Goal: Task Accomplishment & Management: Manage account settings

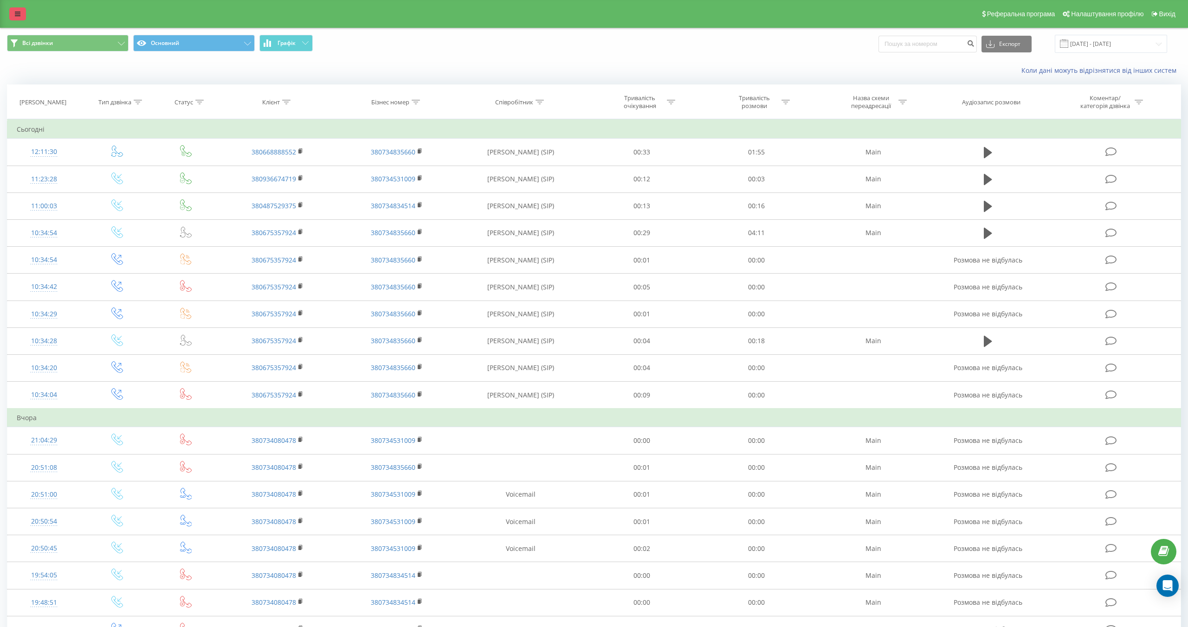
click at [16, 11] on icon at bounding box center [18, 14] width 6 height 6
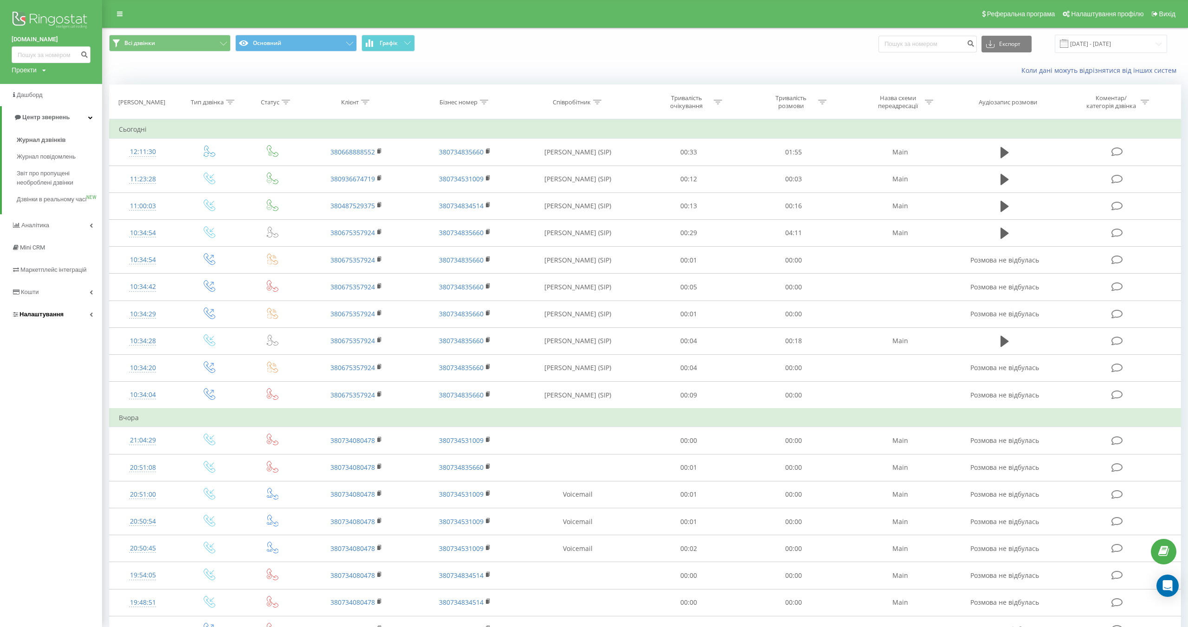
click at [92, 317] on icon at bounding box center [91, 314] width 3 height 5
click at [94, 257] on icon at bounding box center [95, 259] width 3 height 5
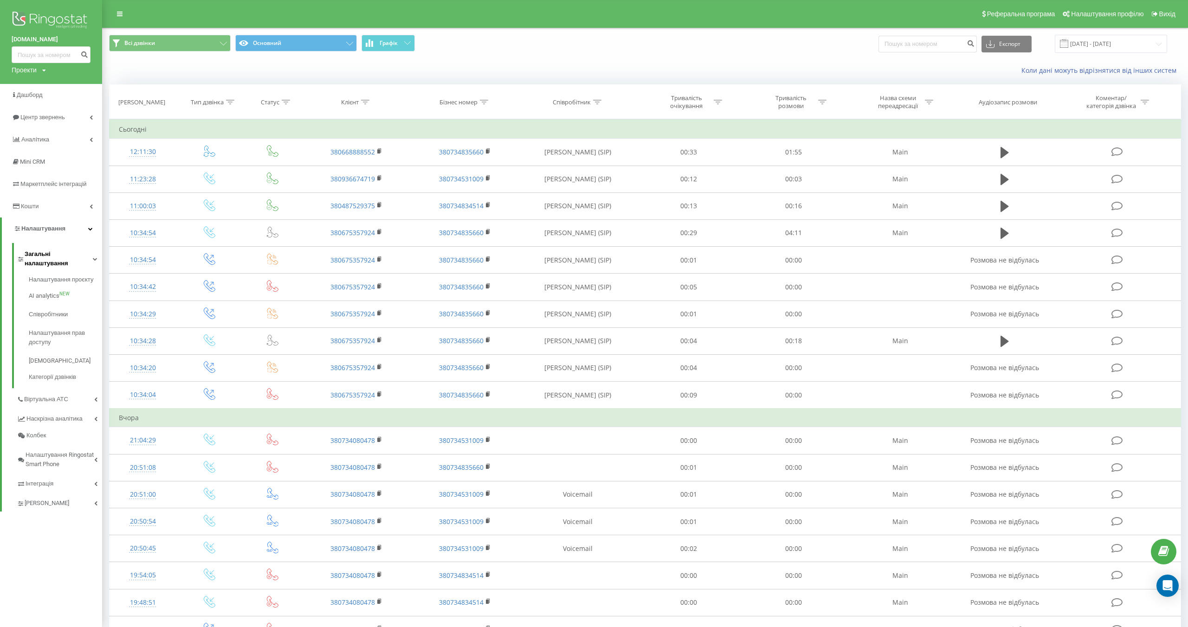
click at [84, 256] on span "Загальні налаштування" at bounding box center [59, 259] width 68 height 19
click at [88, 377] on link "[PERSON_NAME]" at bounding box center [59, 376] width 85 height 19
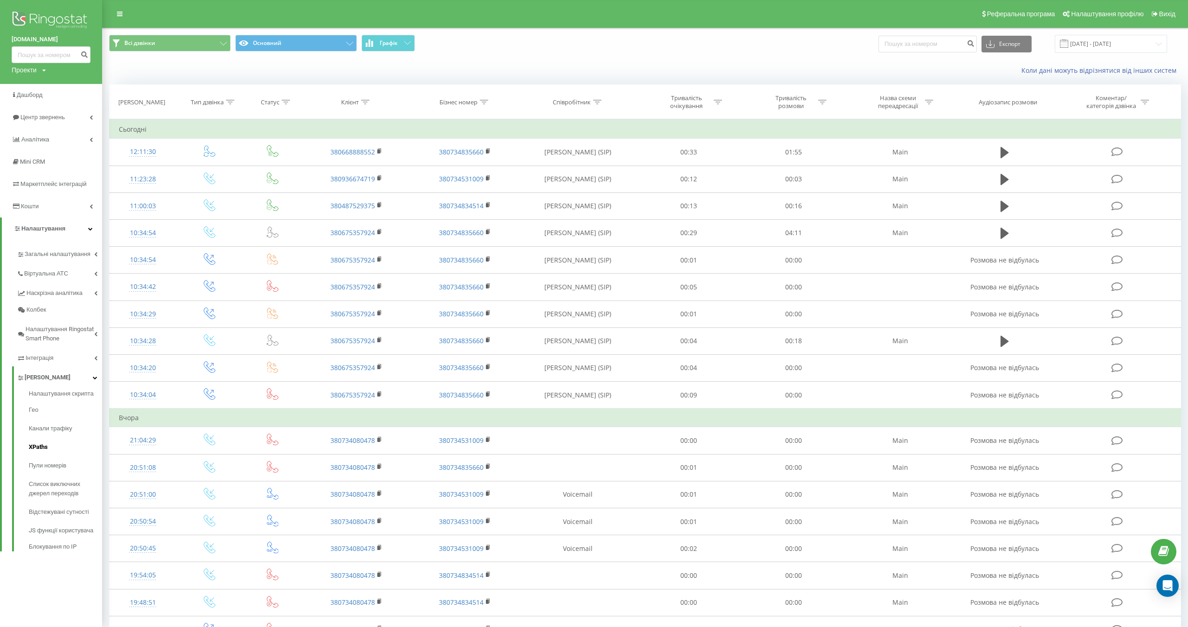
click at [44, 450] on span "XPaths" at bounding box center [38, 447] width 19 height 9
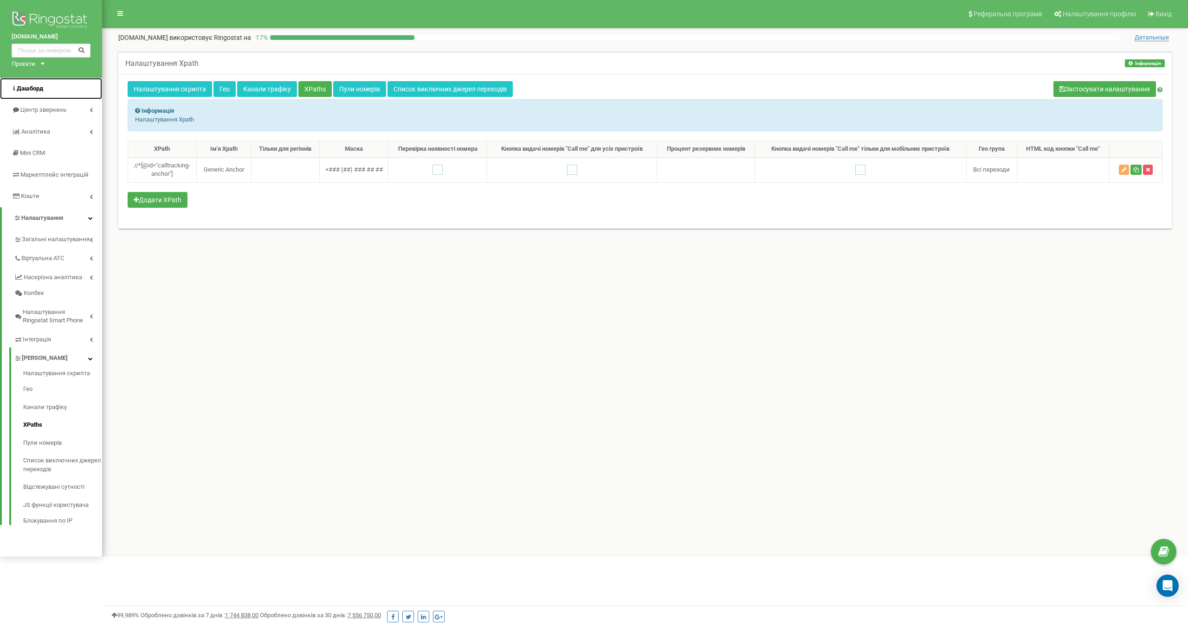
click at [32, 87] on span "Дашборд" at bounding box center [30, 88] width 26 height 7
click at [84, 108] on link "Центр звернень" at bounding box center [51, 110] width 102 height 22
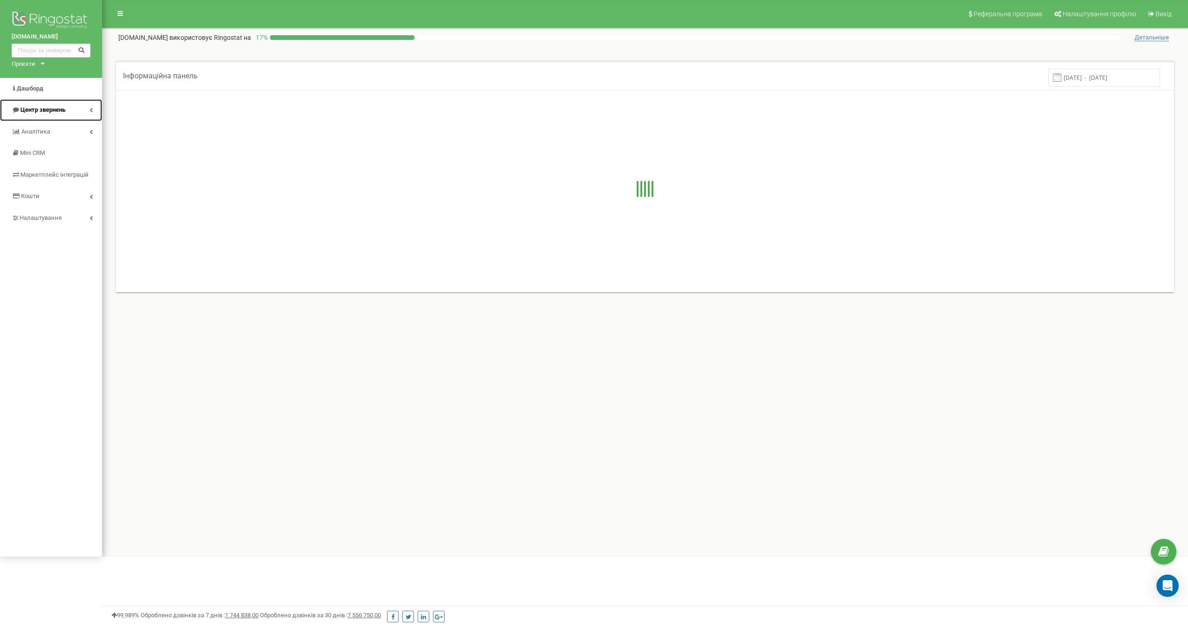
click at [54, 111] on span "Центр звернень" at bounding box center [42, 109] width 45 height 7
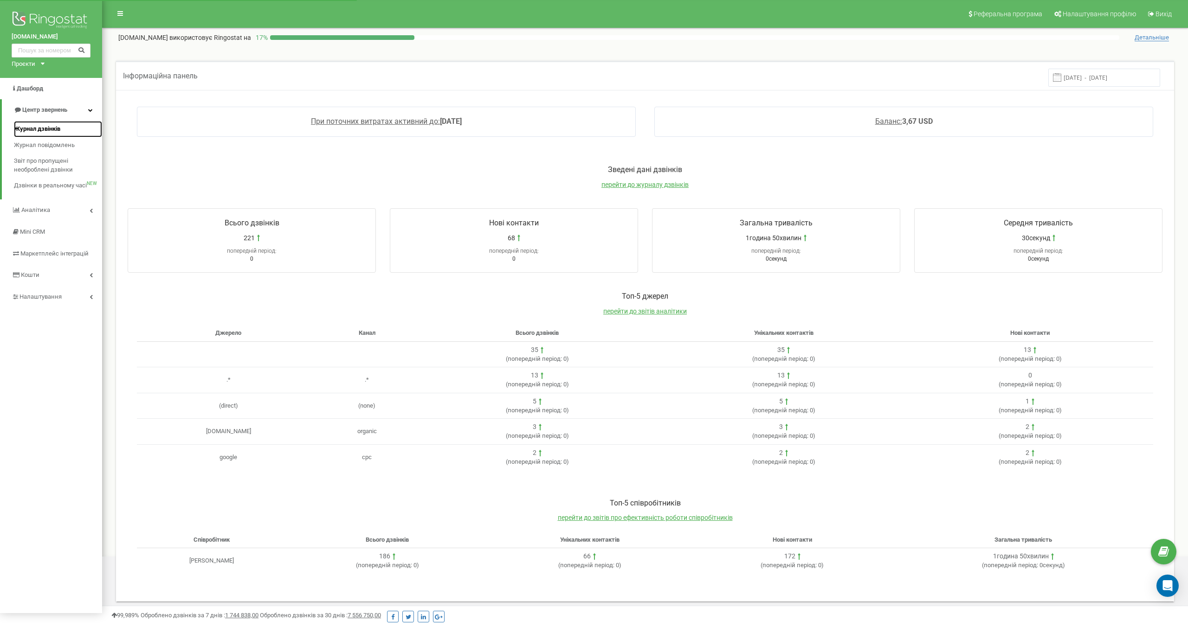
click at [43, 128] on span "Журнал дзвінків" at bounding box center [37, 129] width 46 height 9
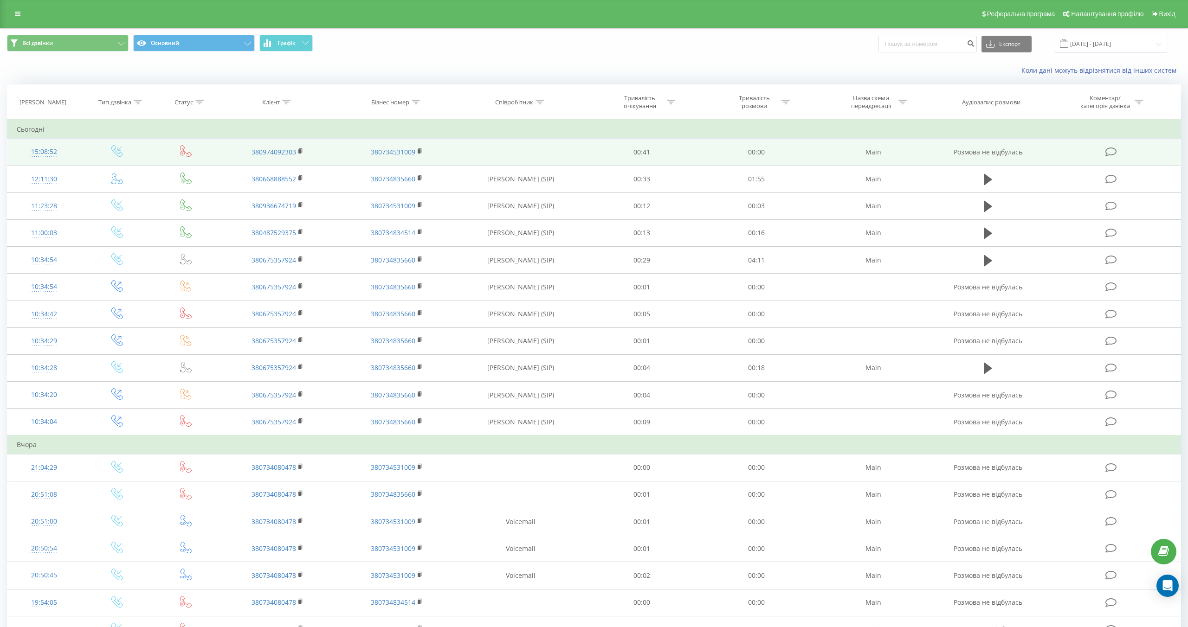
click at [1112, 154] on icon at bounding box center [1111, 152] width 12 height 10
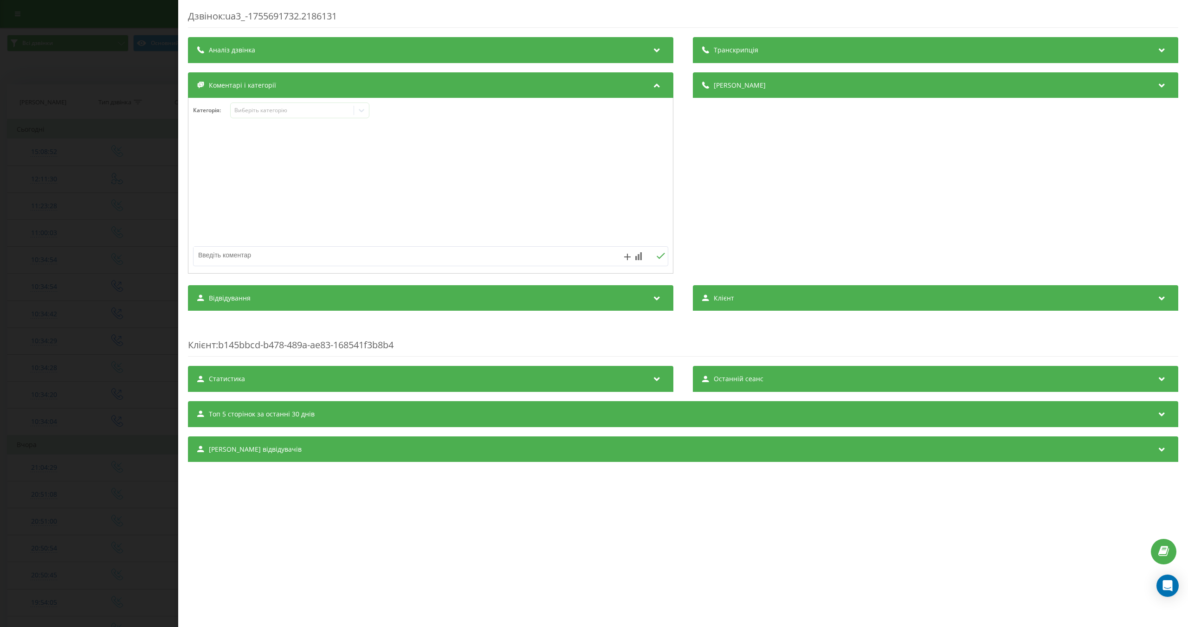
click at [350, 377] on div "Статистика" at bounding box center [430, 379] width 485 height 26
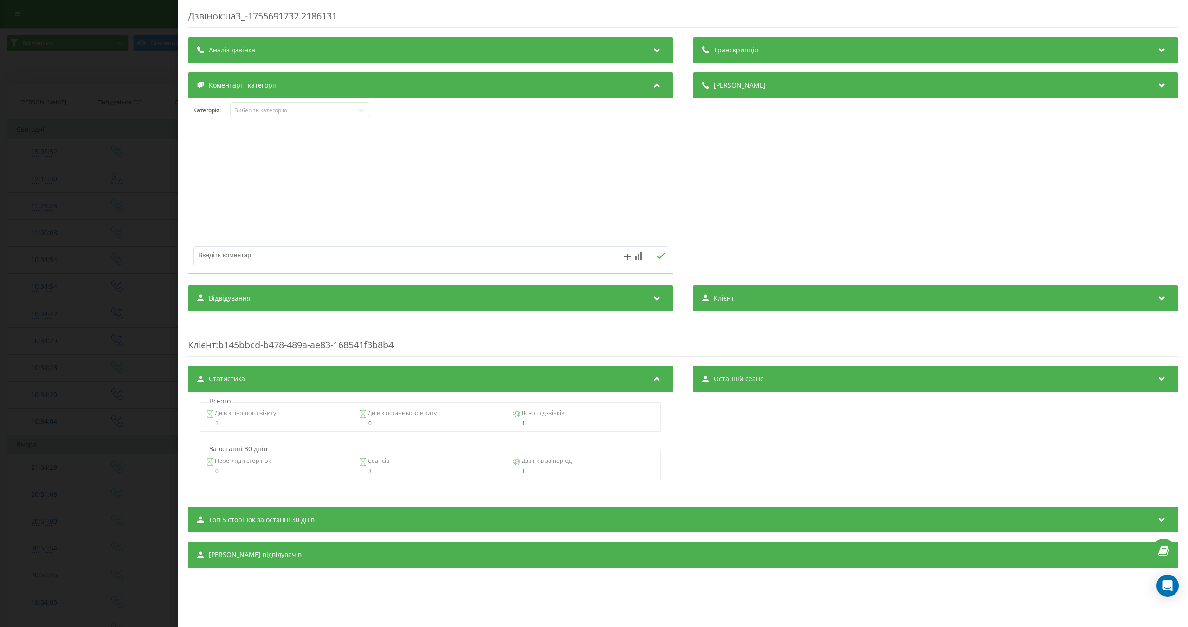
click at [778, 384] on div "Останній сеанс" at bounding box center [935, 379] width 485 height 26
click at [342, 513] on div "Топ 5 сторінок за останні 30 днів" at bounding box center [683, 520] width 990 height 26
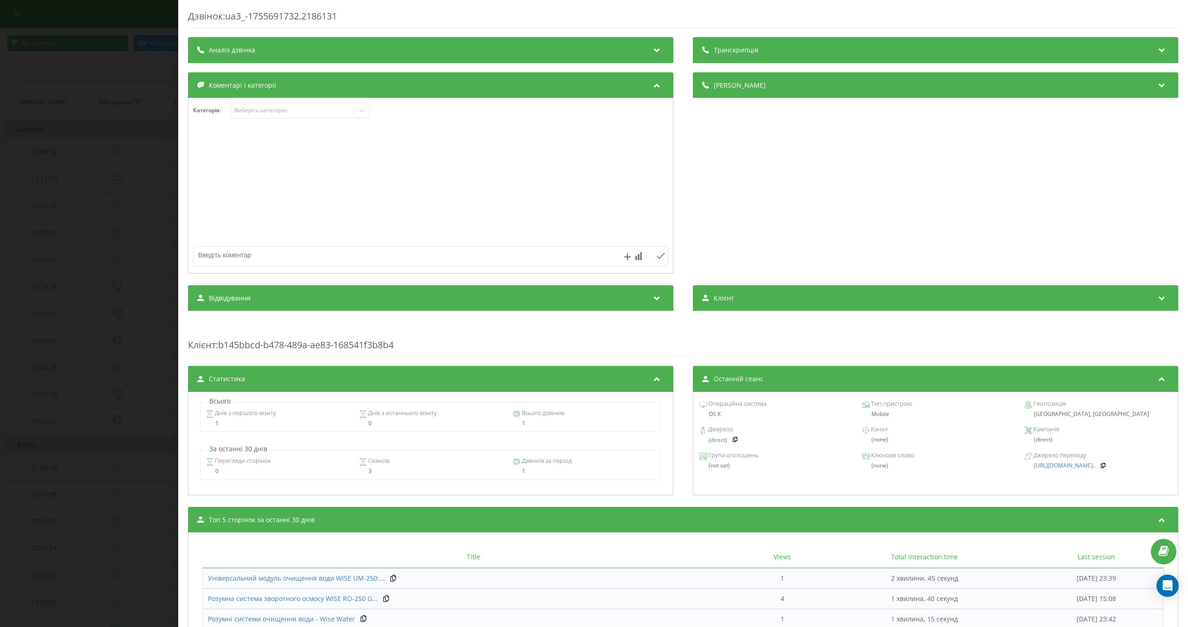
scroll to position [80, 0]
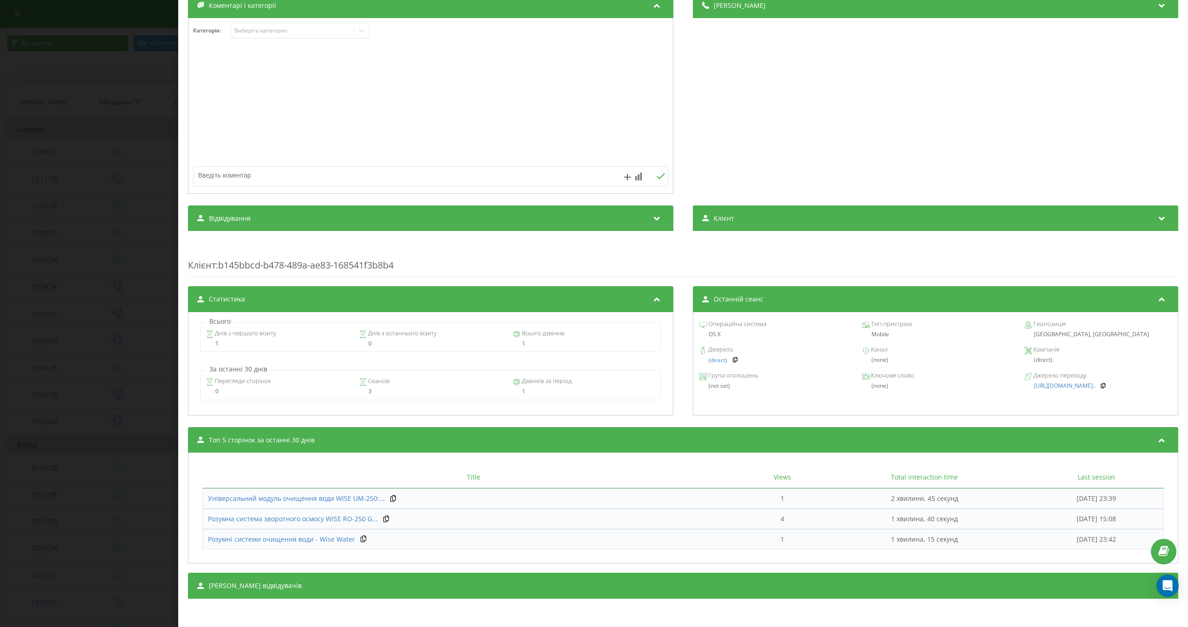
click at [358, 447] on div "Топ 5 сторінок за останні 30 днів" at bounding box center [683, 440] width 990 height 26
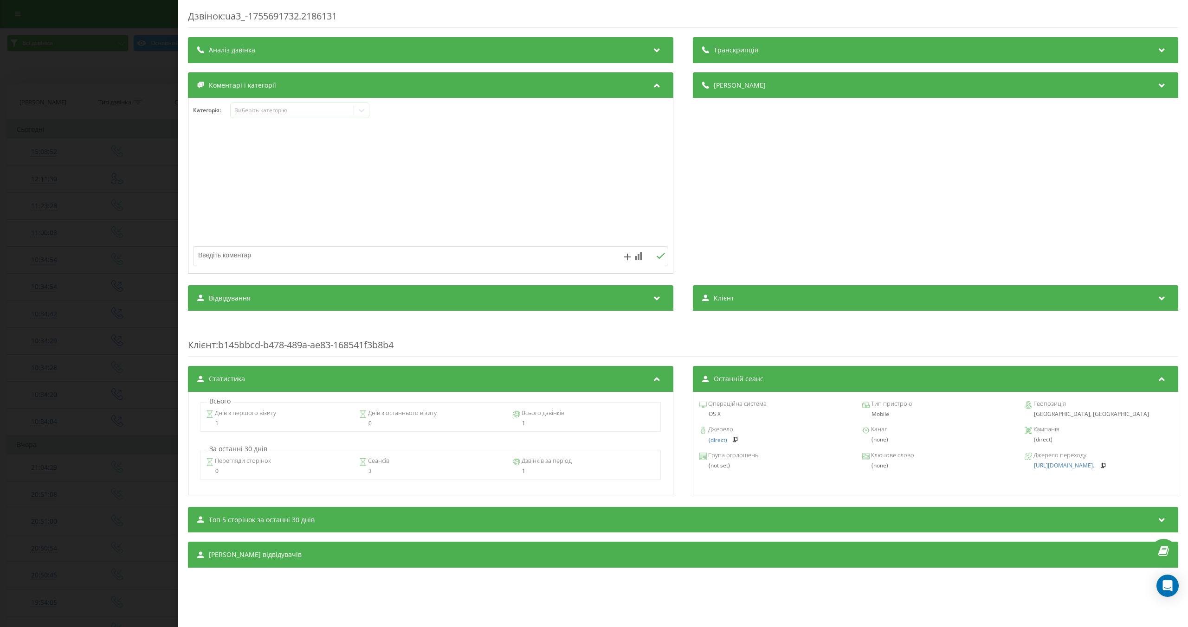
click at [322, 519] on div "Топ 5 сторінок за останні 30 днів" at bounding box center [683, 520] width 990 height 26
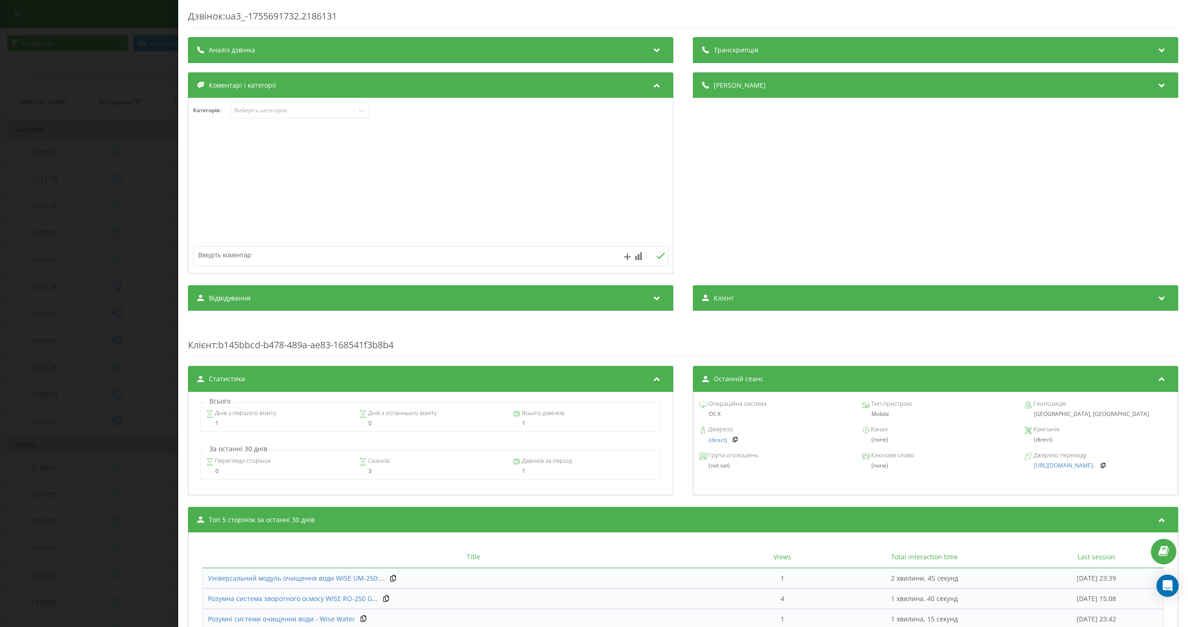
scroll to position [80, 0]
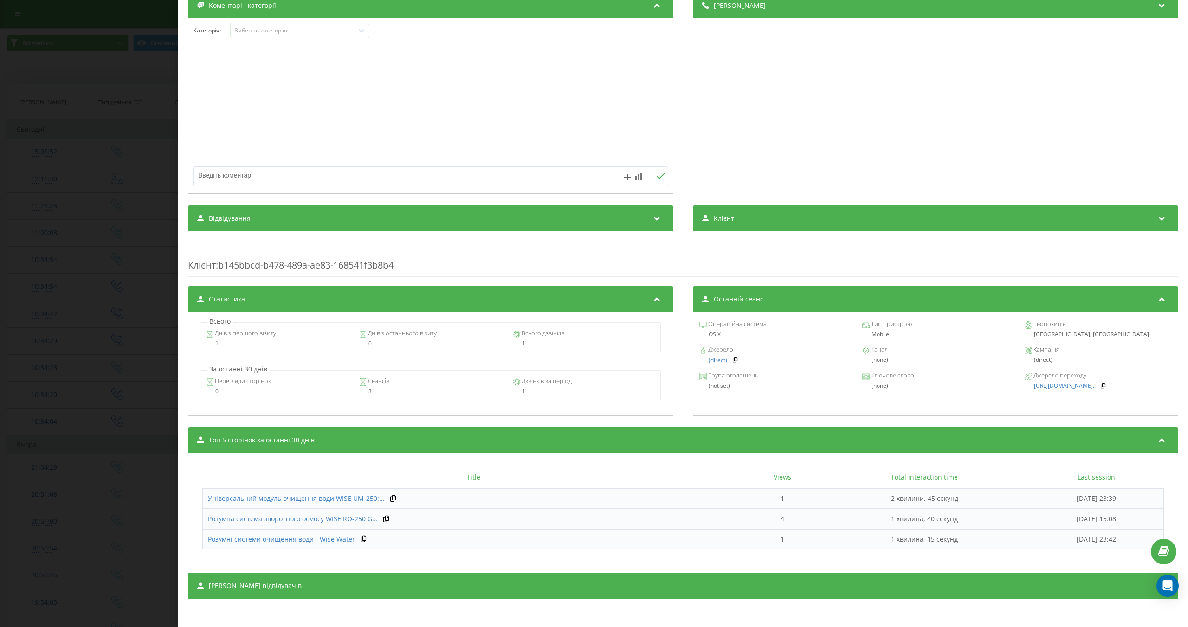
click at [387, 443] on div "Топ 5 сторінок за останні 30 днів" at bounding box center [683, 440] width 990 height 26
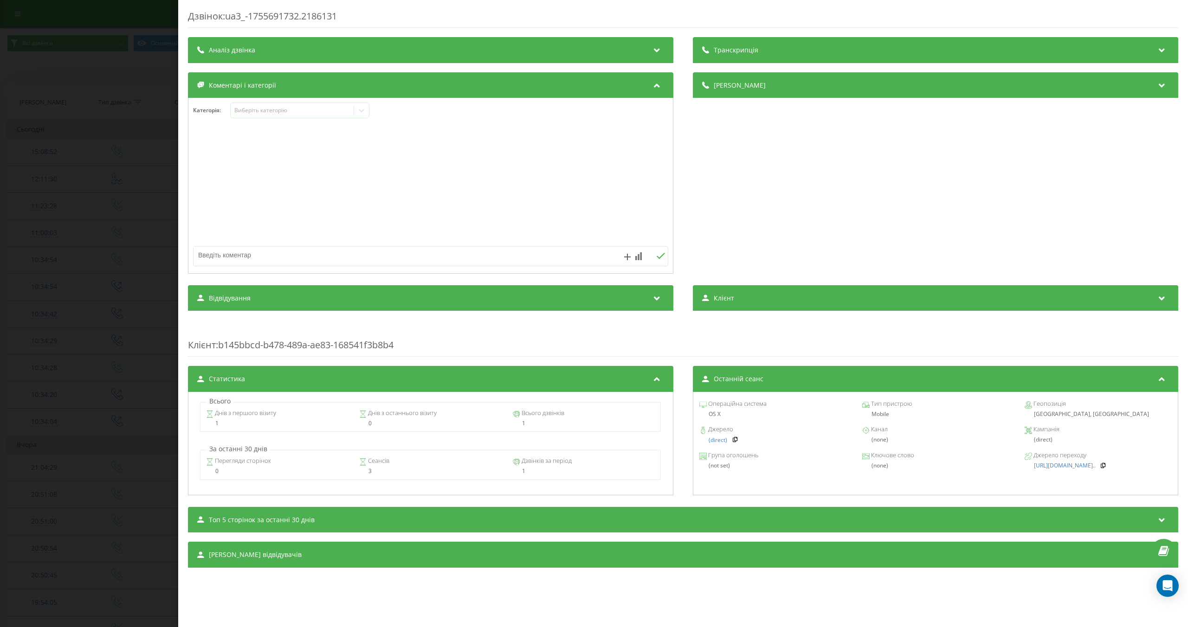
scroll to position [0, 0]
click at [383, 524] on div "Топ 5 сторінок за останні 30 днів" at bounding box center [683, 520] width 990 height 26
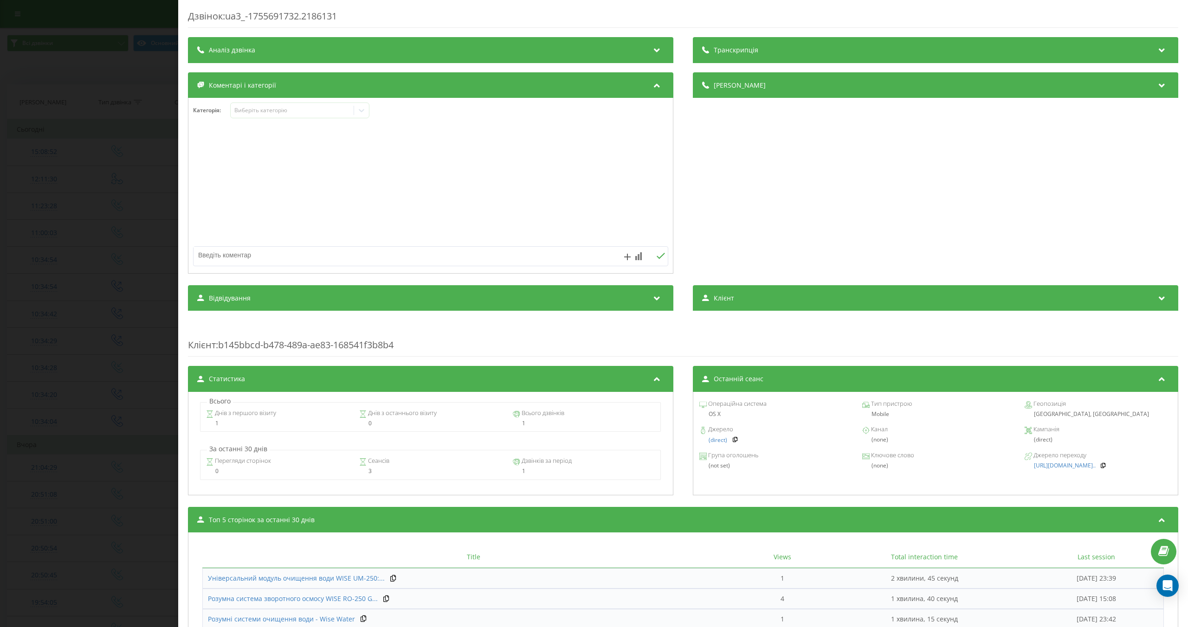
click at [323, 558] on th "Title" at bounding box center [473, 558] width 542 height 22
click at [153, 206] on div "Дзвінок : ua3_-1755691732.2186131 Транскрипція Для AI-аналізу майбутніх дзвінкі…" at bounding box center [594, 313] width 1188 height 627
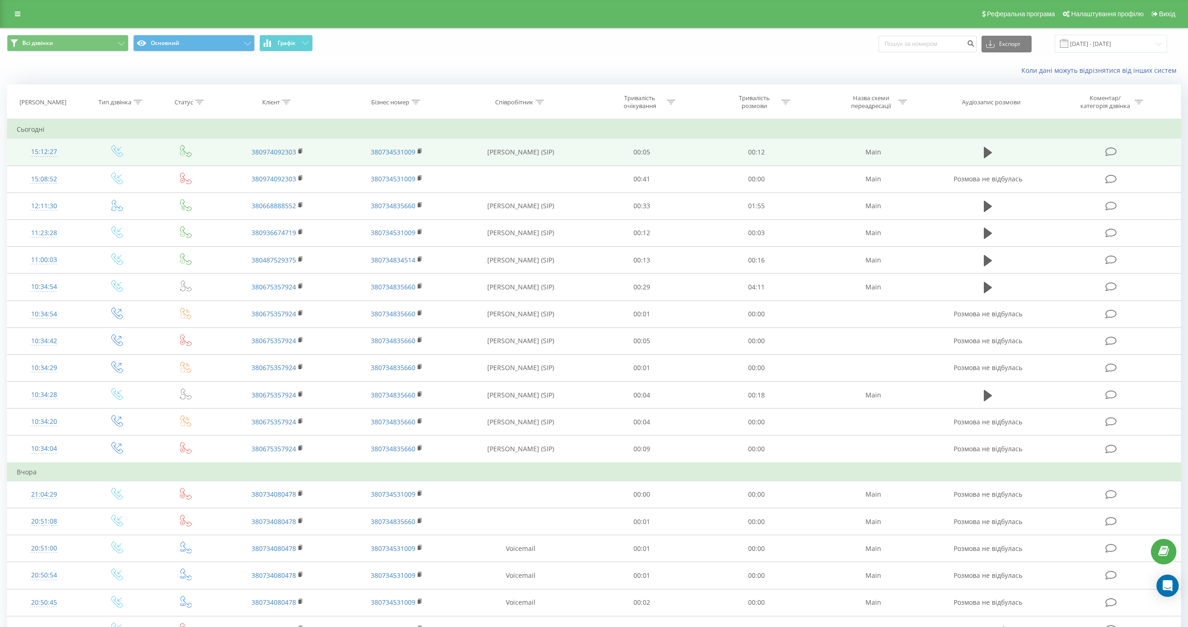
click at [1109, 147] on icon at bounding box center [1111, 152] width 12 height 10
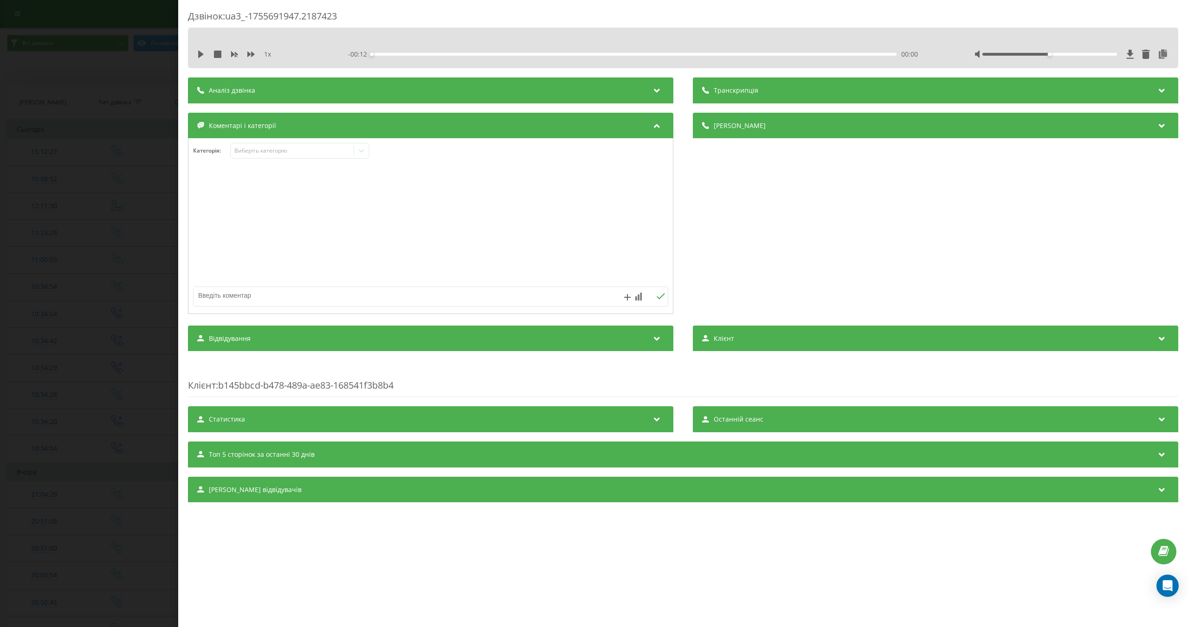
click at [356, 342] on div "Відвідування" at bounding box center [430, 339] width 485 height 26
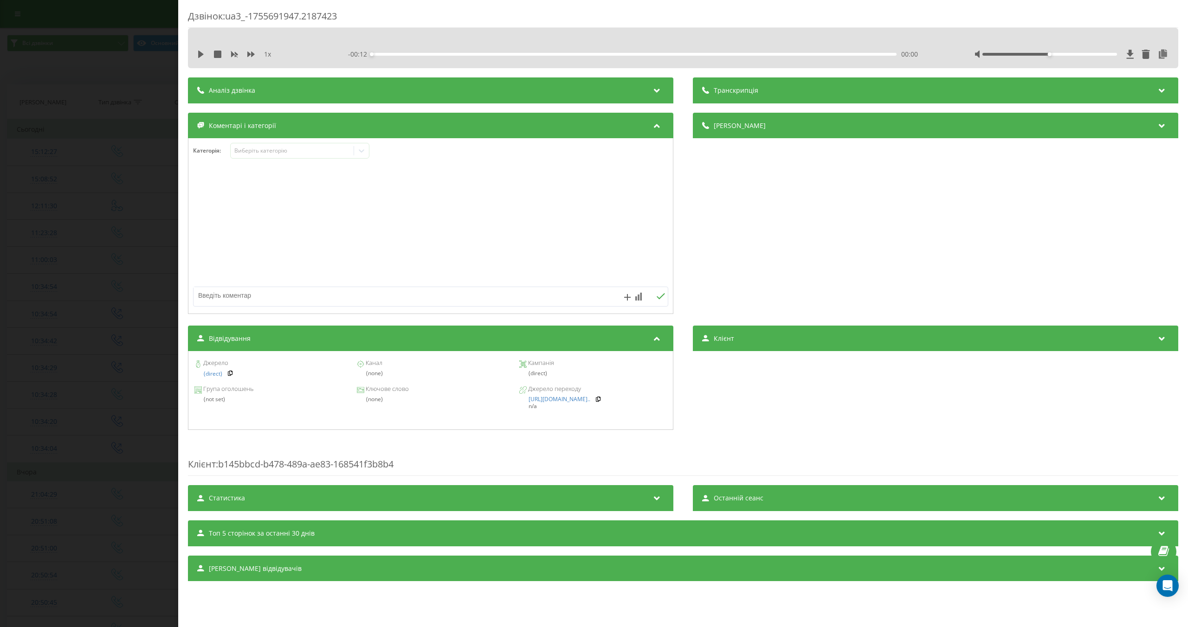
click at [746, 339] on div "Клієнт" at bounding box center [935, 339] width 485 height 26
click at [417, 495] on div "Статистика" at bounding box center [430, 498] width 485 height 26
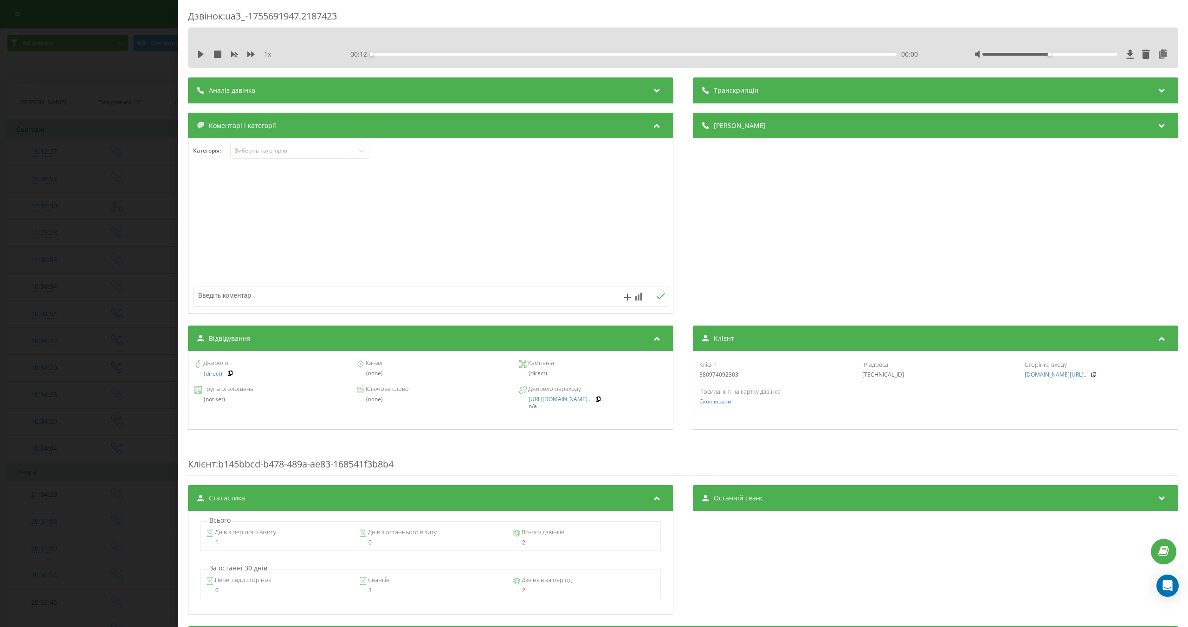
scroll to position [88, 0]
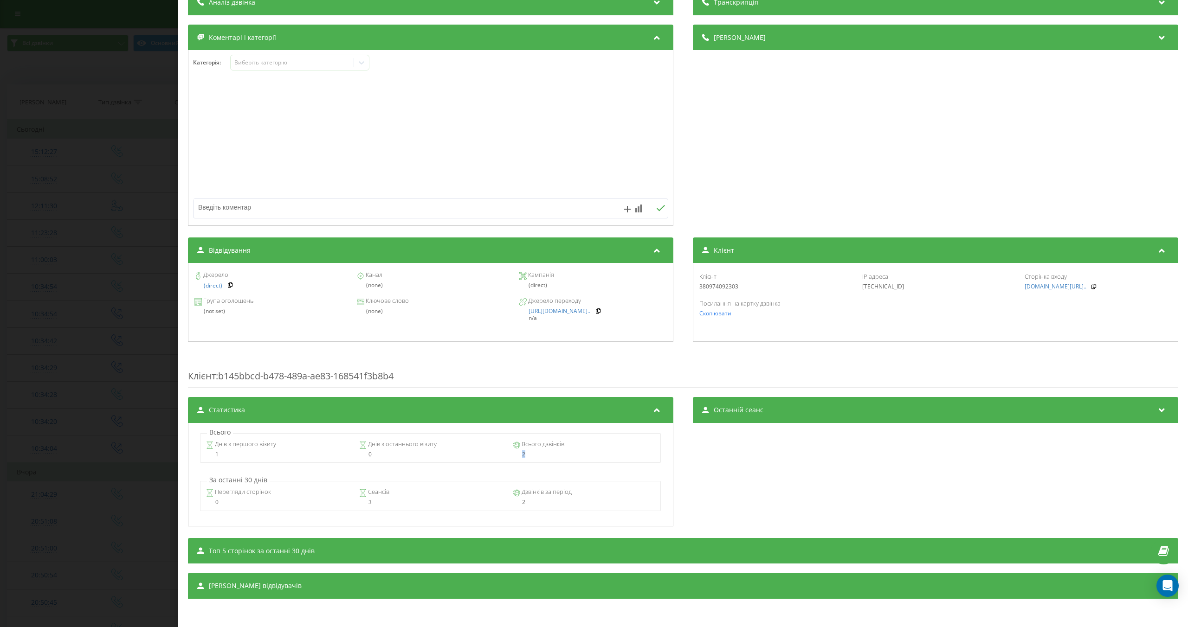
drag, startPoint x: 529, startPoint y: 456, endPoint x: 509, endPoint y: 456, distance: 19.5
click at [509, 456] on div "Днів з першого візиту 1 Днів з останнього візиту 0 Всього дзвінків 2" at bounding box center [430, 448] width 461 height 30
click at [489, 454] on div "0" at bounding box center [430, 454] width 142 height 6
drag, startPoint x: 385, startPoint y: 504, endPoint x: 351, endPoint y: 498, distance: 34.3
click at [351, 498] on div "Перегляди сторінок 0 Сеансів 3 Дзвінків за період 2" at bounding box center [430, 496] width 461 height 30
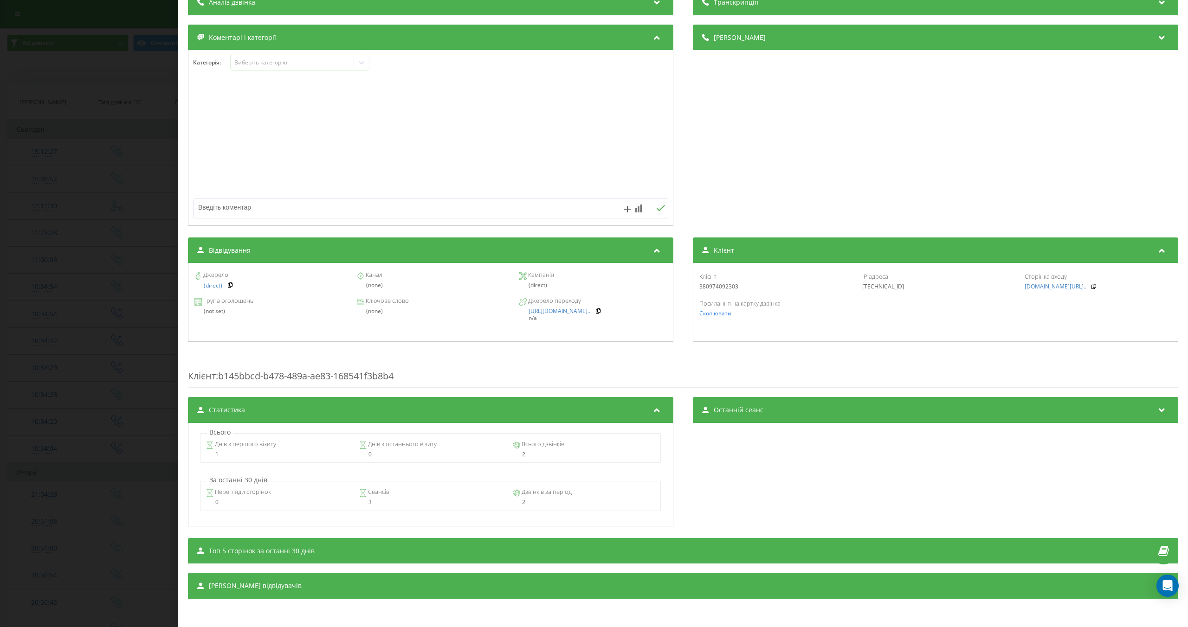
click at [342, 473] on div "Всього Днів з першого візиту 1 Днів з останнього візиту 0 Всього дзвінків 2 За …" at bounding box center [430, 474] width 485 height 103
click at [293, 573] on div "Транскрипція Для AI-аналізу майбутніх дзвінків налаштуйте та активуйте профіль …" at bounding box center [683, 294] width 990 height 610
click at [300, 547] on span "Топ 5 сторінок за останні 30 днів" at bounding box center [262, 551] width 106 height 9
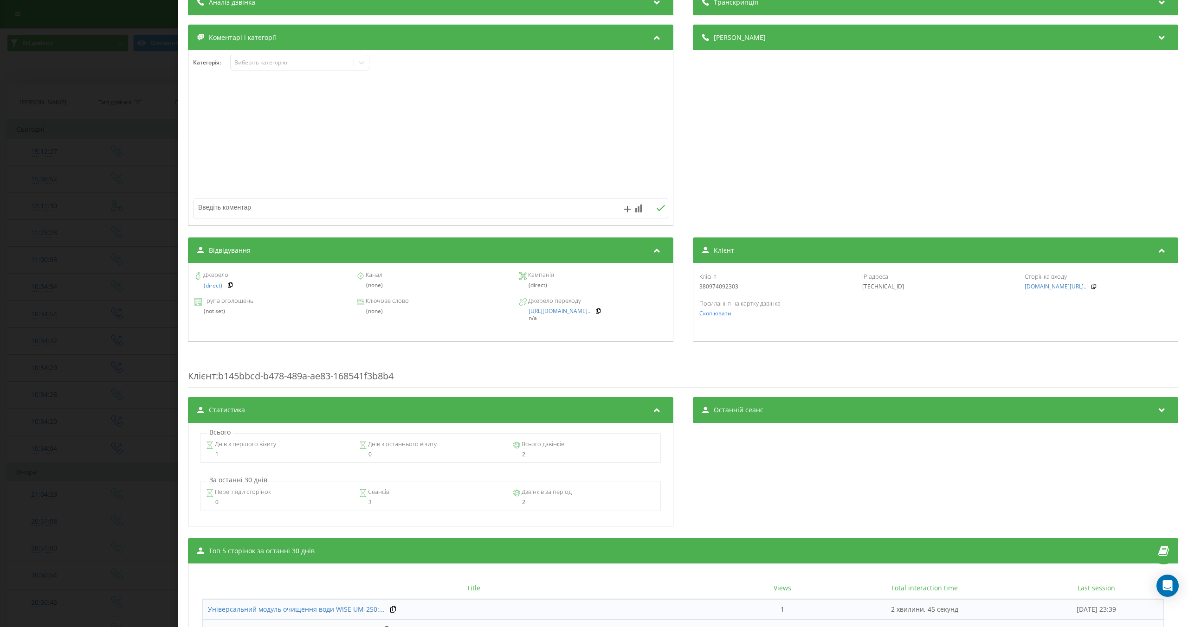
scroll to position [199, 0]
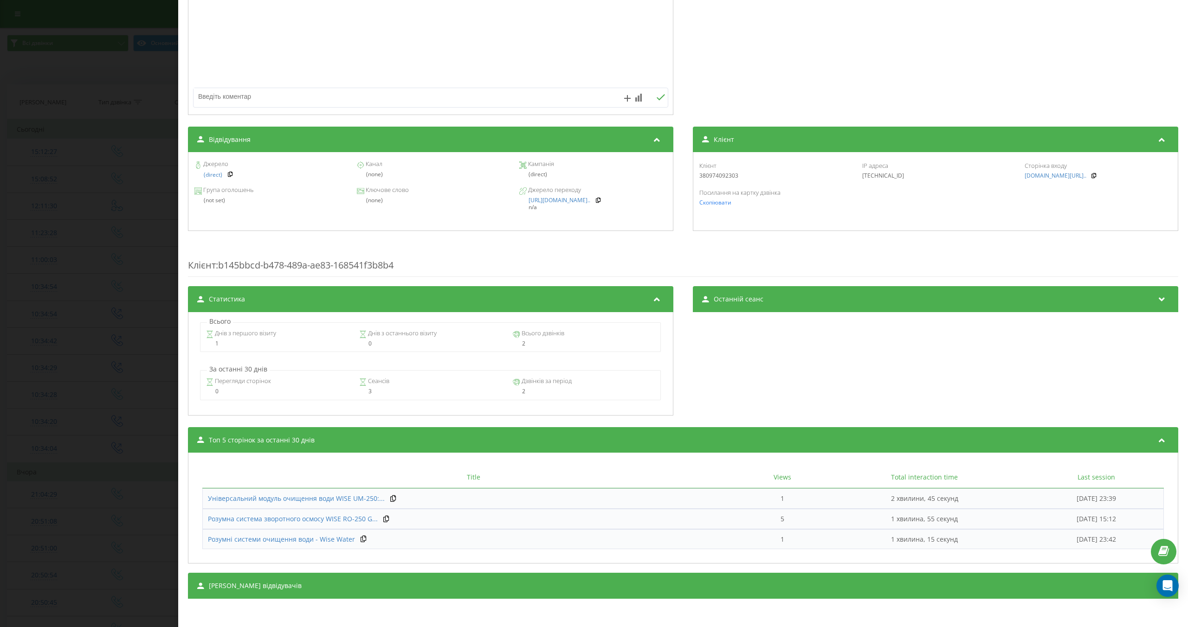
click at [355, 575] on div "Сеанси відвідувачів" at bounding box center [683, 586] width 990 height 26
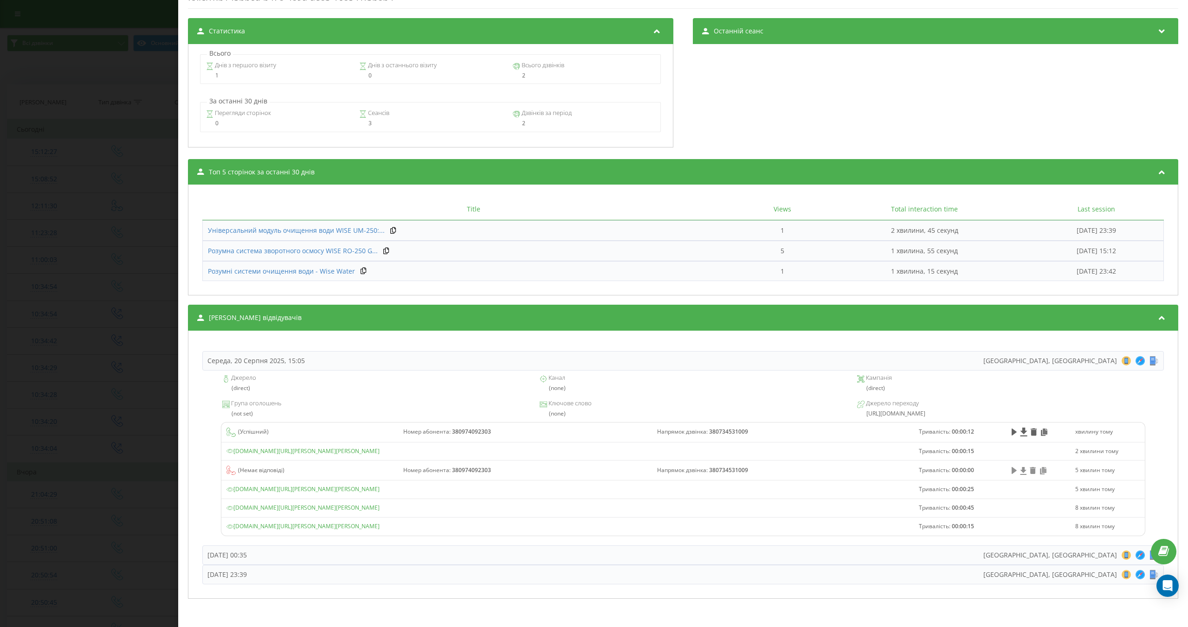
scroll to position [0, 0]
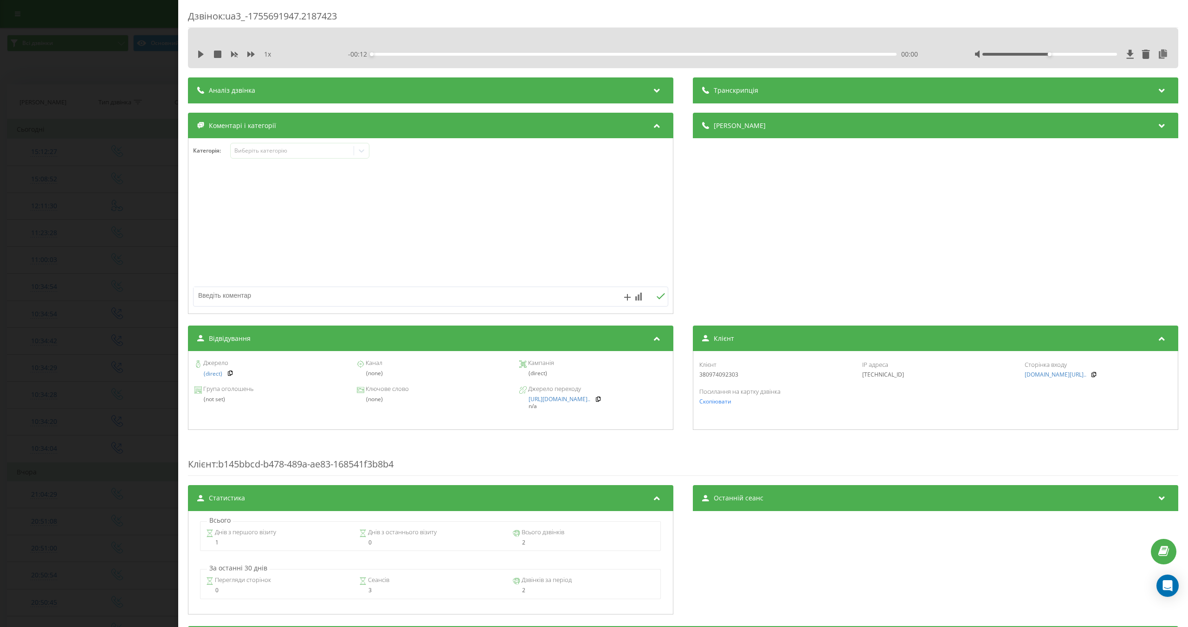
click at [107, 137] on div "Дзвінок : ua3_-1755691947.2187423 1 x - 00:12 00:00 00:00 Транскрипція Для AI-а…" at bounding box center [594, 313] width 1188 height 627
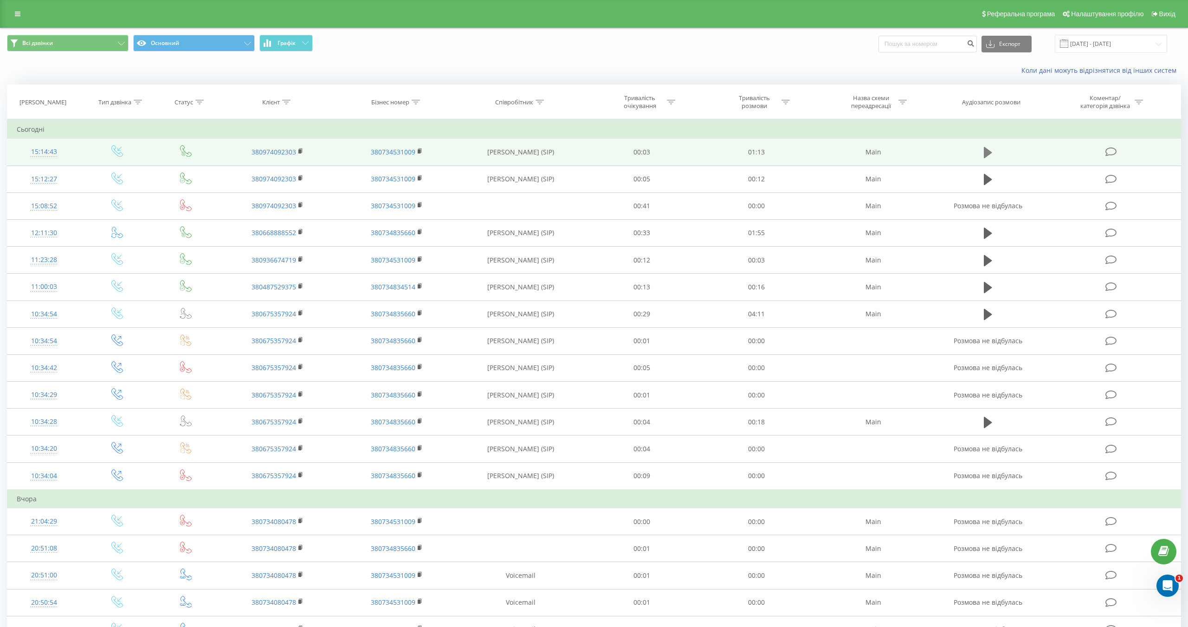
click at [990, 152] on icon at bounding box center [988, 152] width 8 height 11
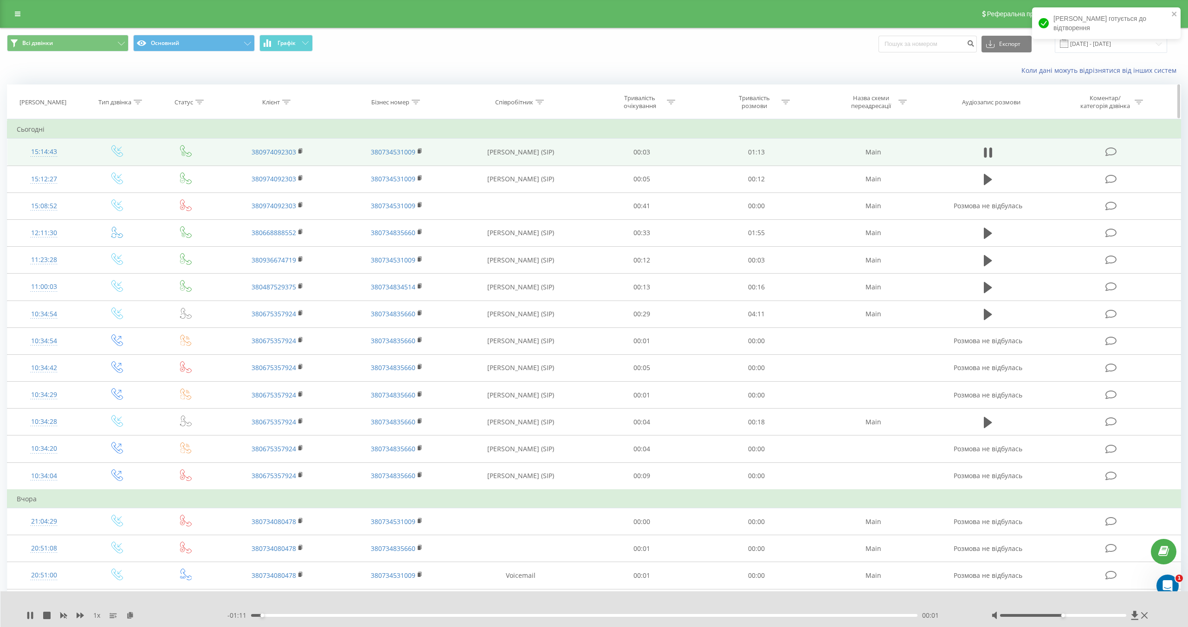
click at [1019, 93] on th "Аудіозапис розмови" at bounding box center [988, 102] width 110 height 34
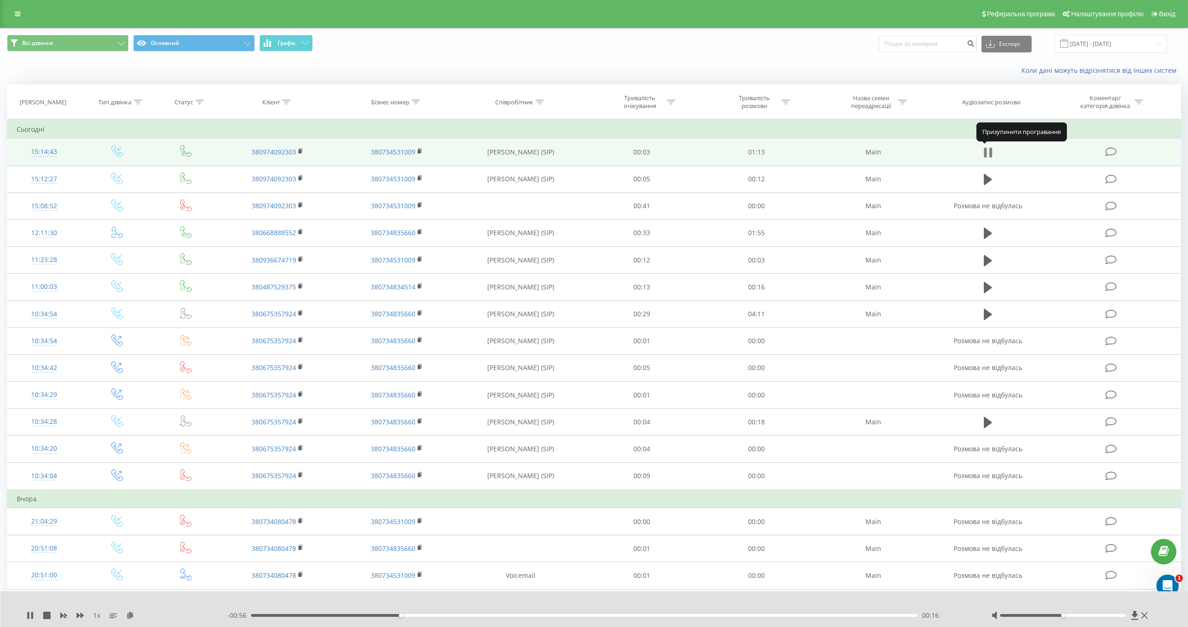
click at [989, 155] on icon at bounding box center [990, 153] width 3 height 10
click at [16, 13] on icon at bounding box center [18, 14] width 6 height 6
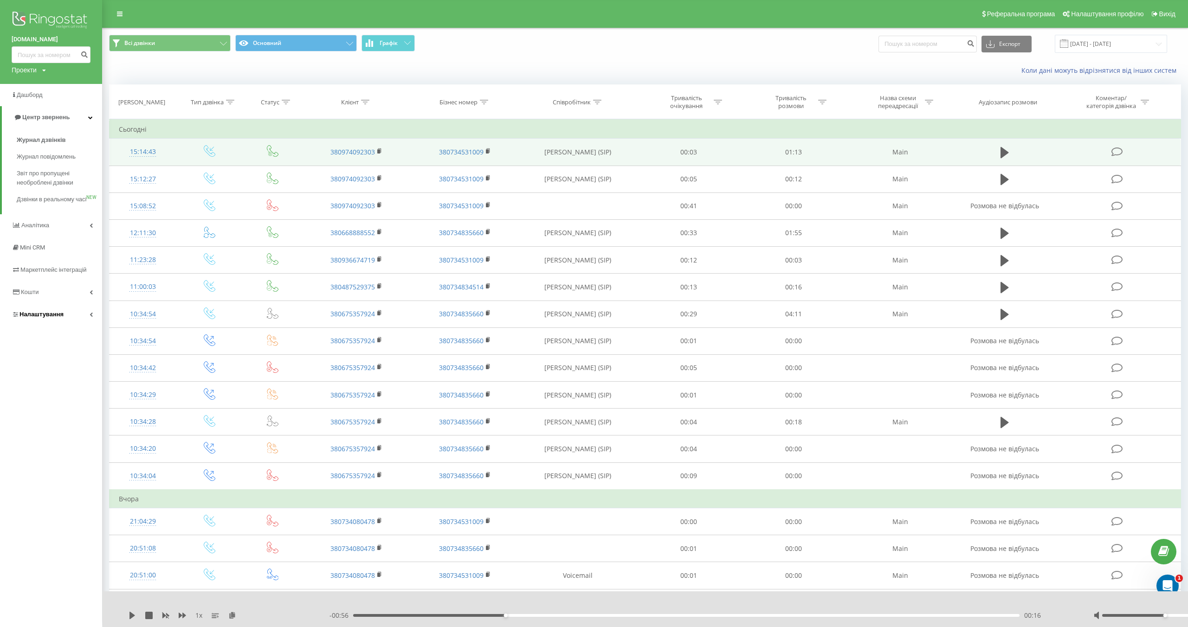
click at [88, 326] on link "Налаштування" at bounding box center [51, 314] width 102 height 22
click at [94, 272] on icon at bounding box center [95, 273] width 3 height 5
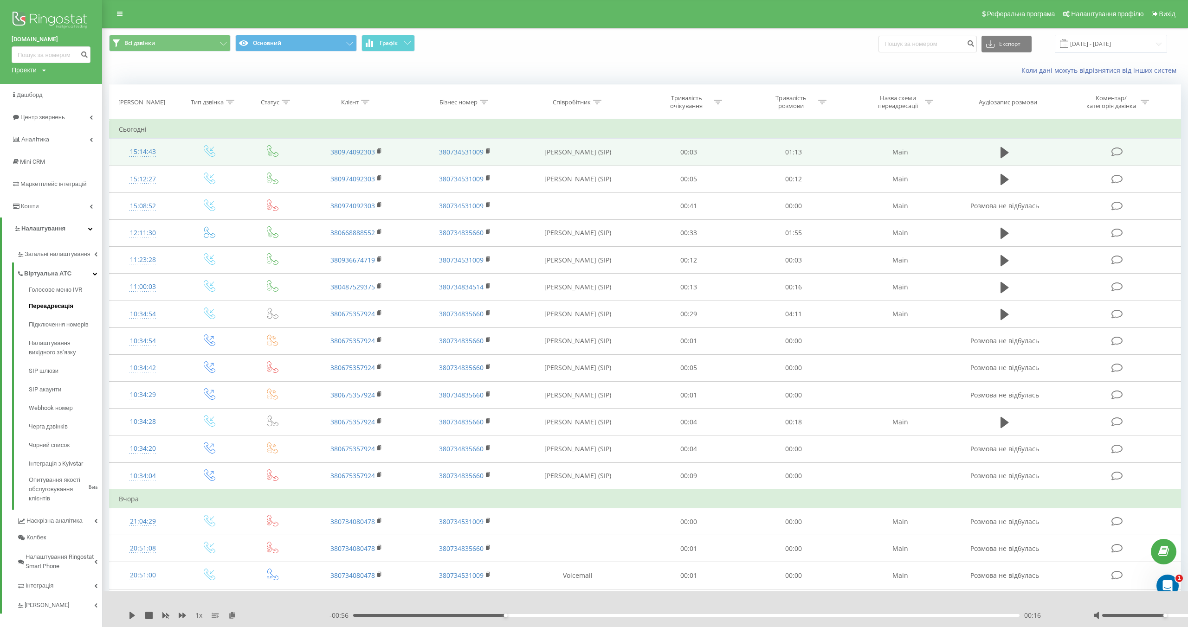
click at [60, 308] on span "Переадресація" at bounding box center [51, 306] width 45 height 9
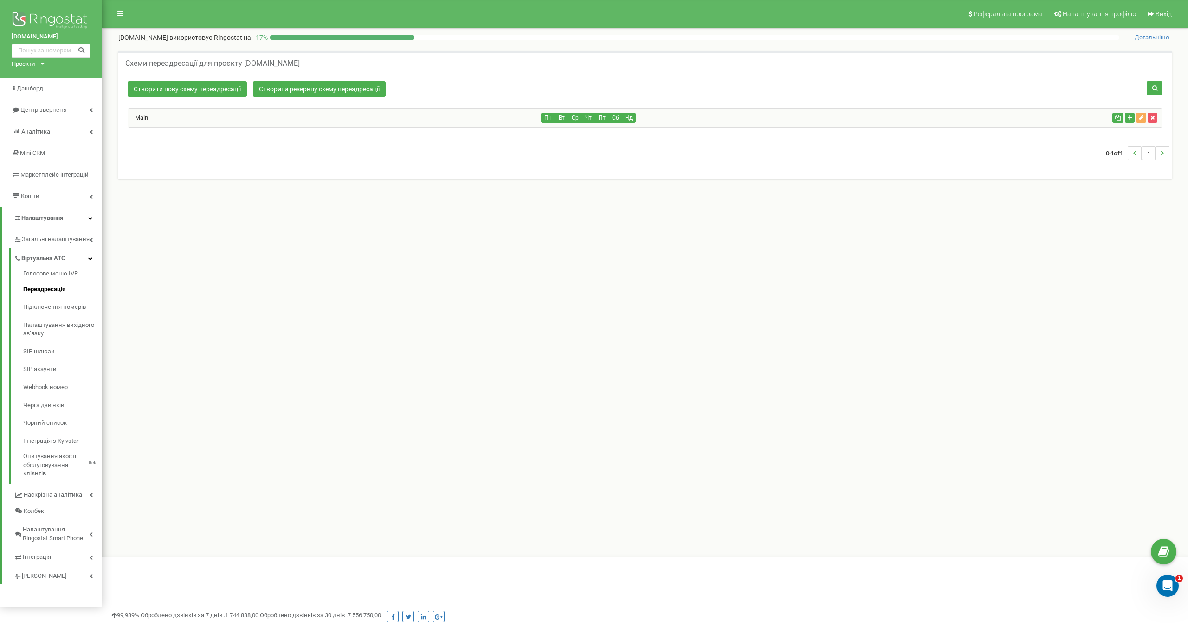
click at [371, 118] on div "Main" at bounding box center [334, 118] width 413 height 19
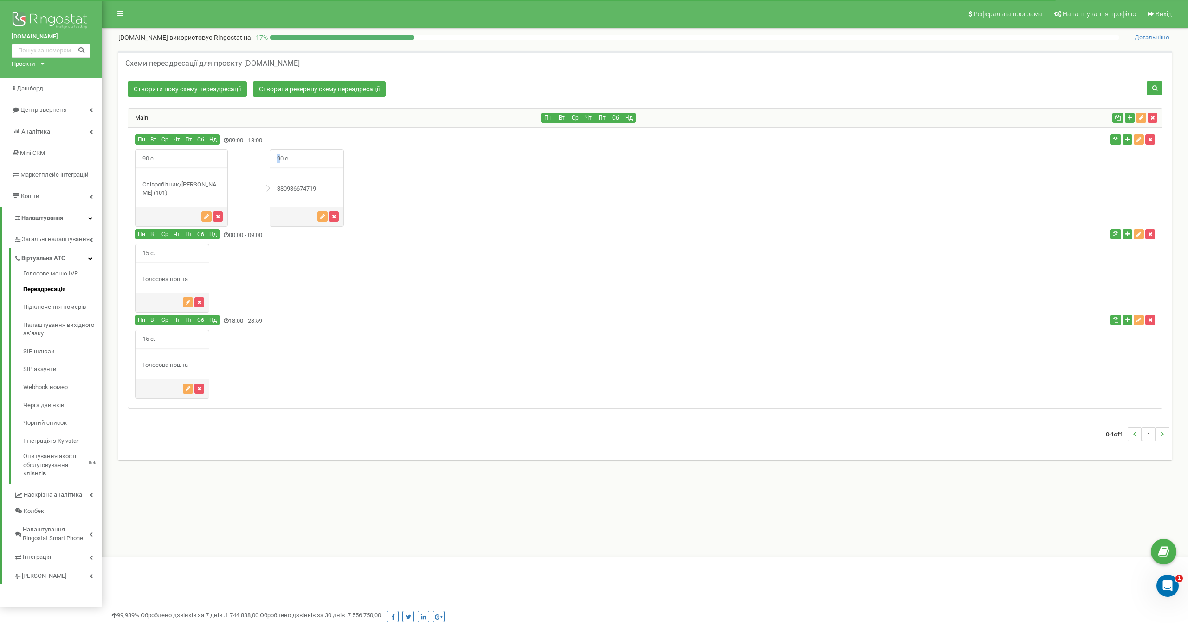
click at [282, 159] on span "90 с." at bounding box center [283, 159] width 26 height 18
click at [350, 144] on div "Пн Вт Ср" at bounding box center [472, 141] width 689 height 13
click at [165, 158] on div "90 с." at bounding box center [181, 159] width 92 height 18
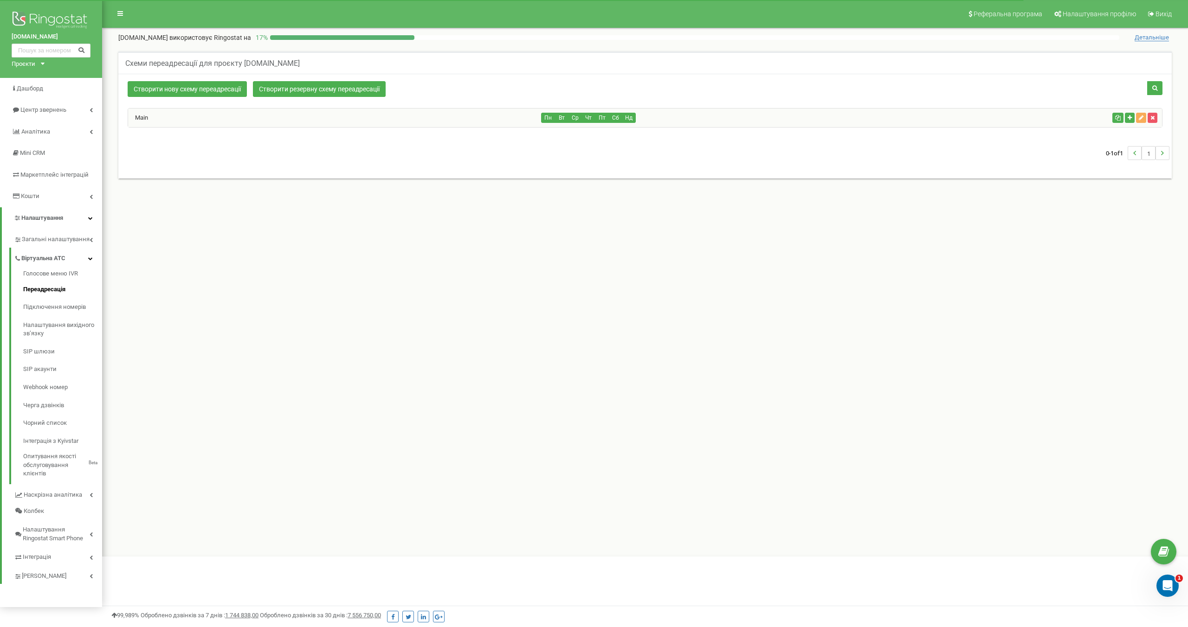
click at [331, 169] on div "Створити нову схему переадресації Створити резервну схему переадресації Пн Вт С…" at bounding box center [644, 126] width 1053 height 105
click at [50, 288] on link "Переадресація" at bounding box center [62, 290] width 79 height 18
click at [60, 108] on span "Центр звернень" at bounding box center [42, 109] width 45 height 7
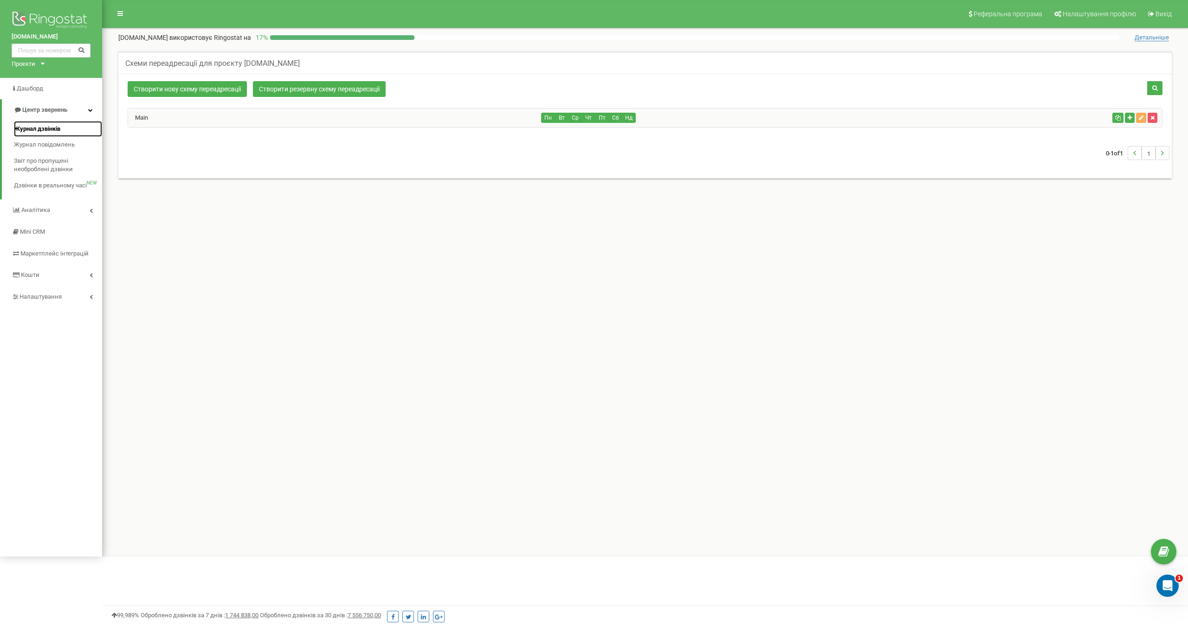
click at [52, 129] on span "Журнал дзвінків" at bounding box center [37, 129] width 46 height 9
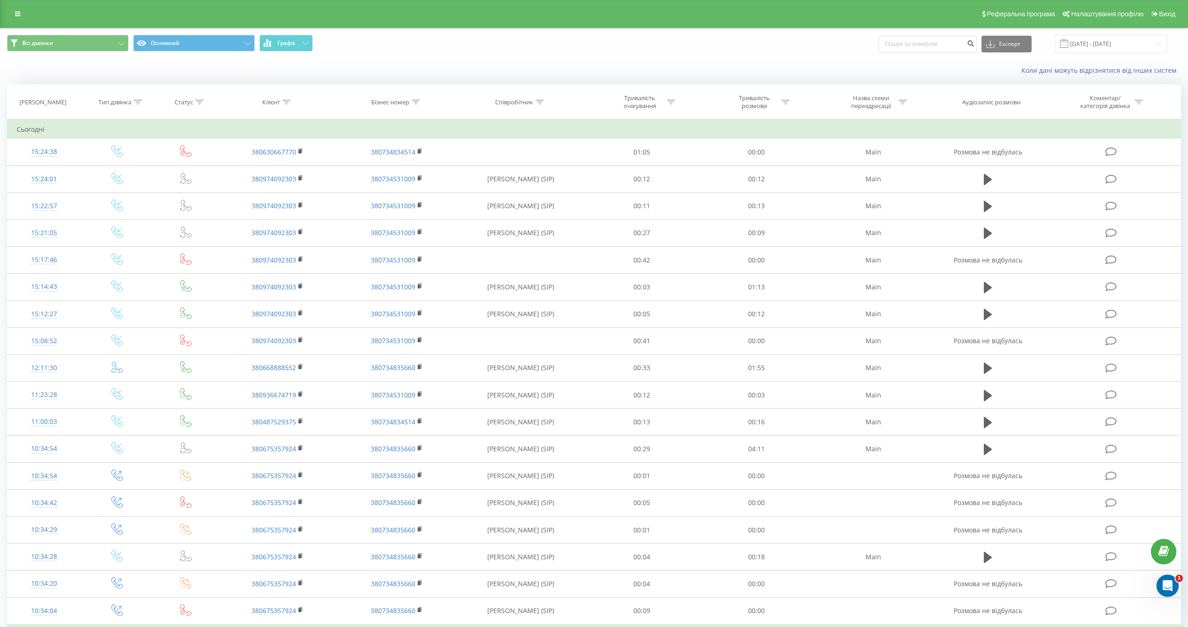
click at [294, 70] on div "Коли дані можуть відрізнятися вiд інших систем" at bounding box center [593, 70] width 1187 height 22
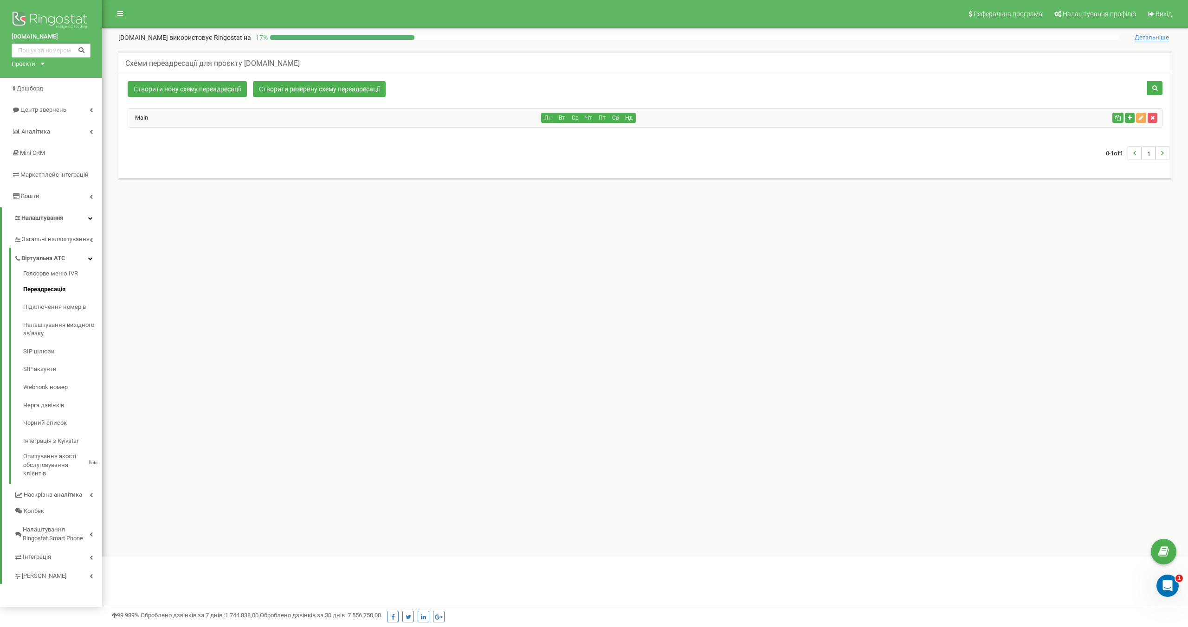
click at [339, 115] on div "Main" at bounding box center [334, 118] width 413 height 19
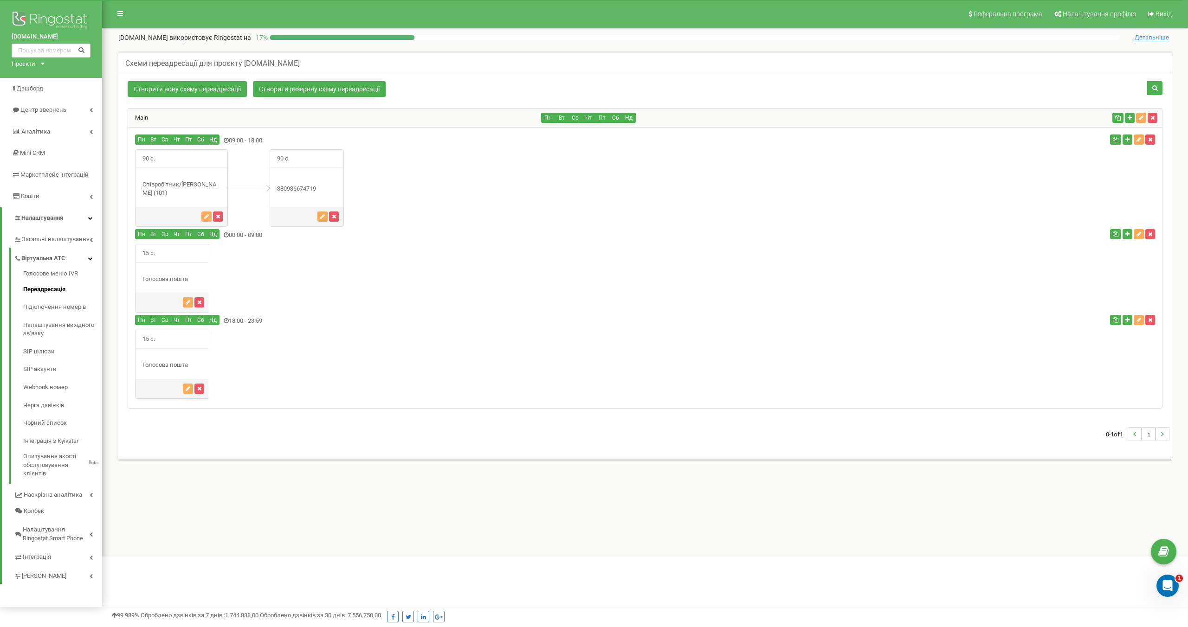
click at [145, 159] on span "90 с." at bounding box center [148, 159] width 26 height 18
click at [212, 168] on div "90 с." at bounding box center [181, 187] width 93 height 77
click at [1140, 142] on icon "button" at bounding box center [1138, 140] width 5 height 6
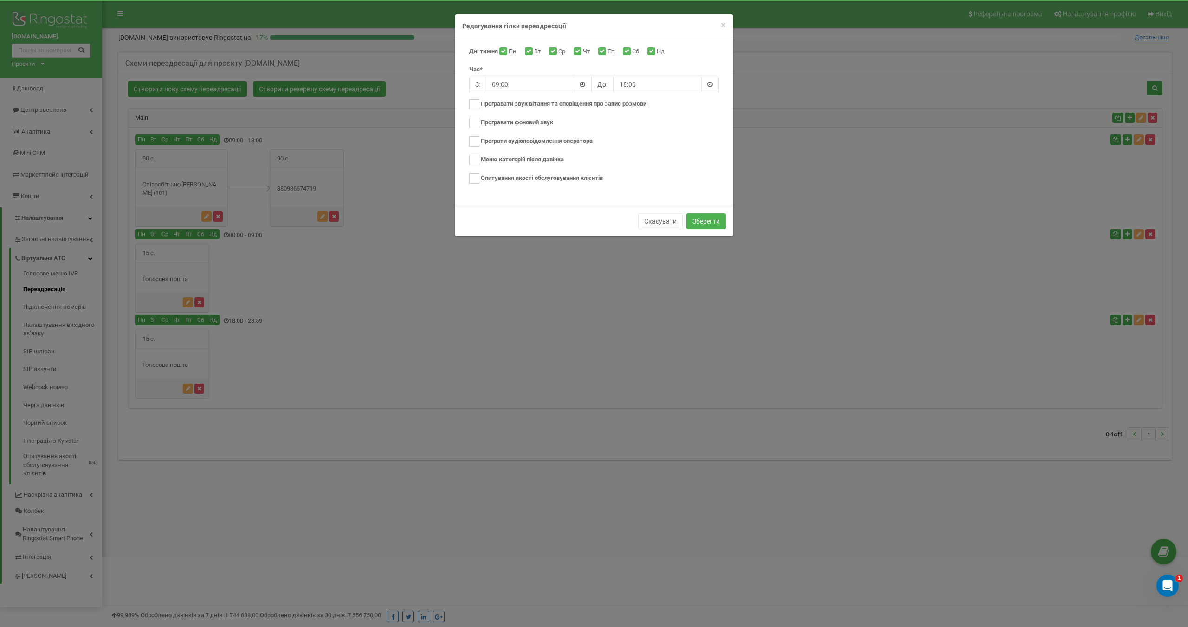
click at [585, 208] on div "Скасувати Зберегти" at bounding box center [593, 221] width 277 height 30
click at [588, 199] on div "Дні тижня Пн Вт Ср Чт Пт Сб Нд Час* З: 09:00 До: 18:00 Нове аудіо" at bounding box center [593, 122] width 277 height 168
click at [651, 220] on button "Скасувати" at bounding box center [660, 221] width 45 height 16
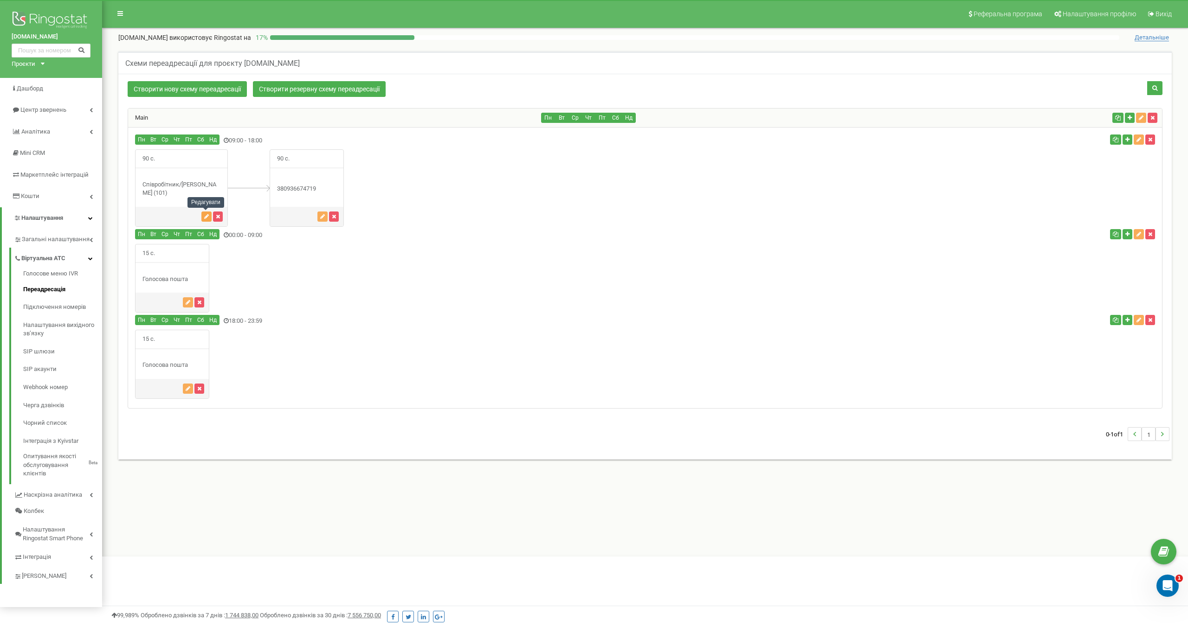
click at [206, 215] on icon "button" at bounding box center [206, 217] width 5 height 6
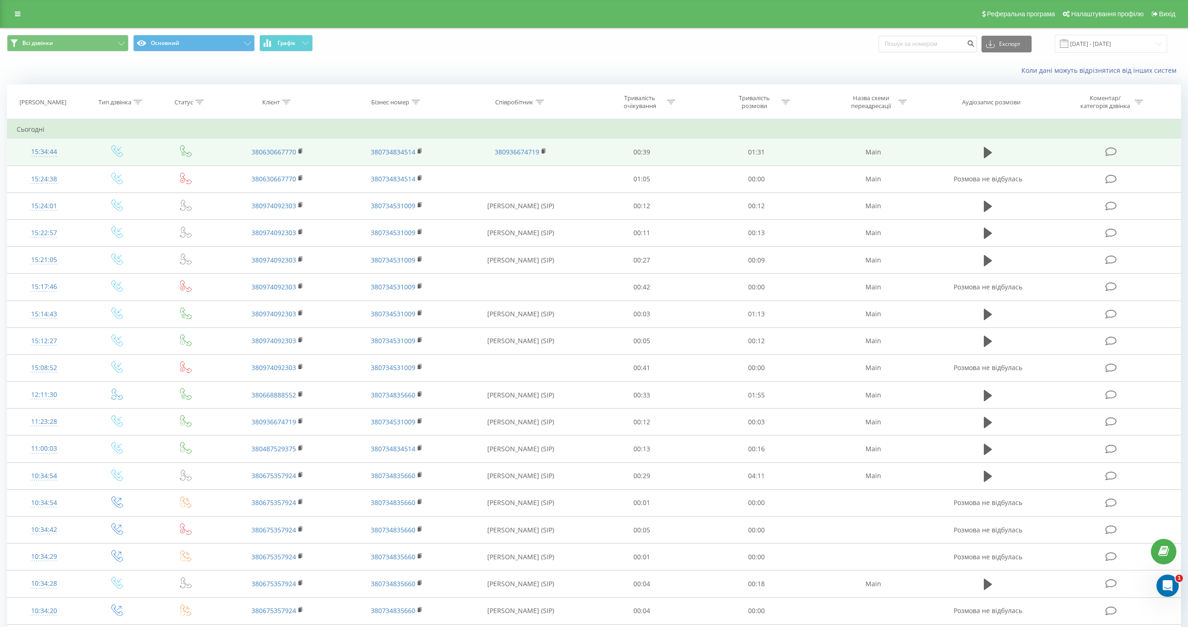
click at [1114, 153] on icon at bounding box center [1111, 152] width 12 height 10
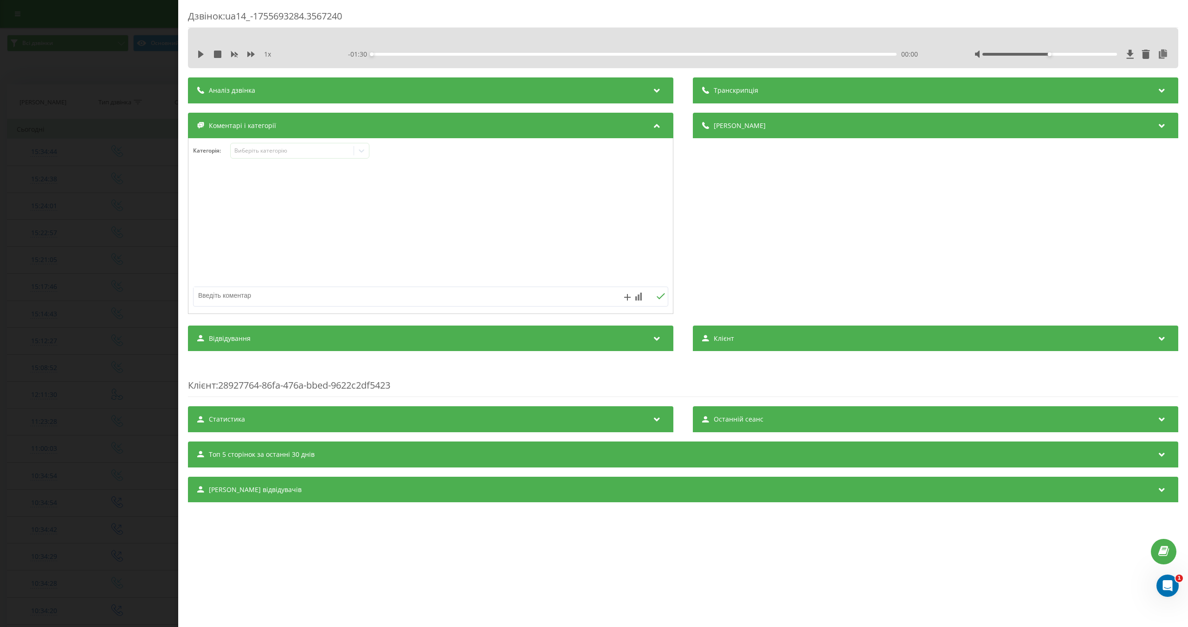
click at [396, 456] on div "Топ 5 сторінок за останні 30 днів" at bounding box center [683, 455] width 990 height 26
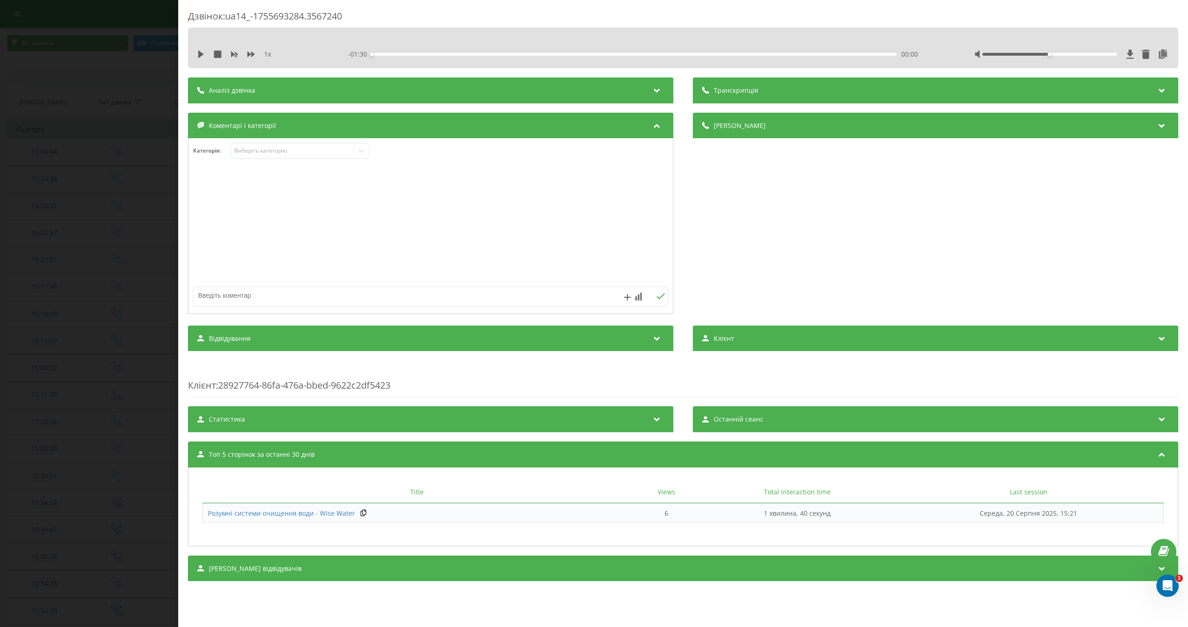
click at [99, 227] on div "Дзвінок : ua14_-1755693284.3567240 1 x - 01:30 00:00 00:00 Транскрипція Для AI-…" at bounding box center [594, 313] width 1188 height 627
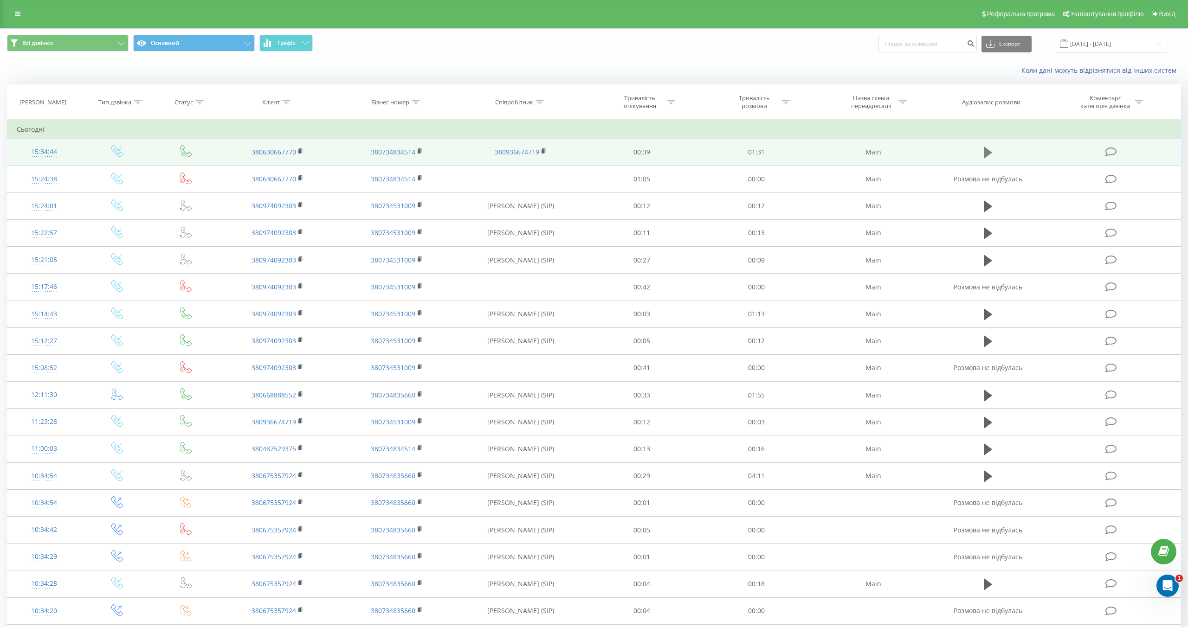
click at [990, 153] on icon at bounding box center [988, 152] width 8 height 11
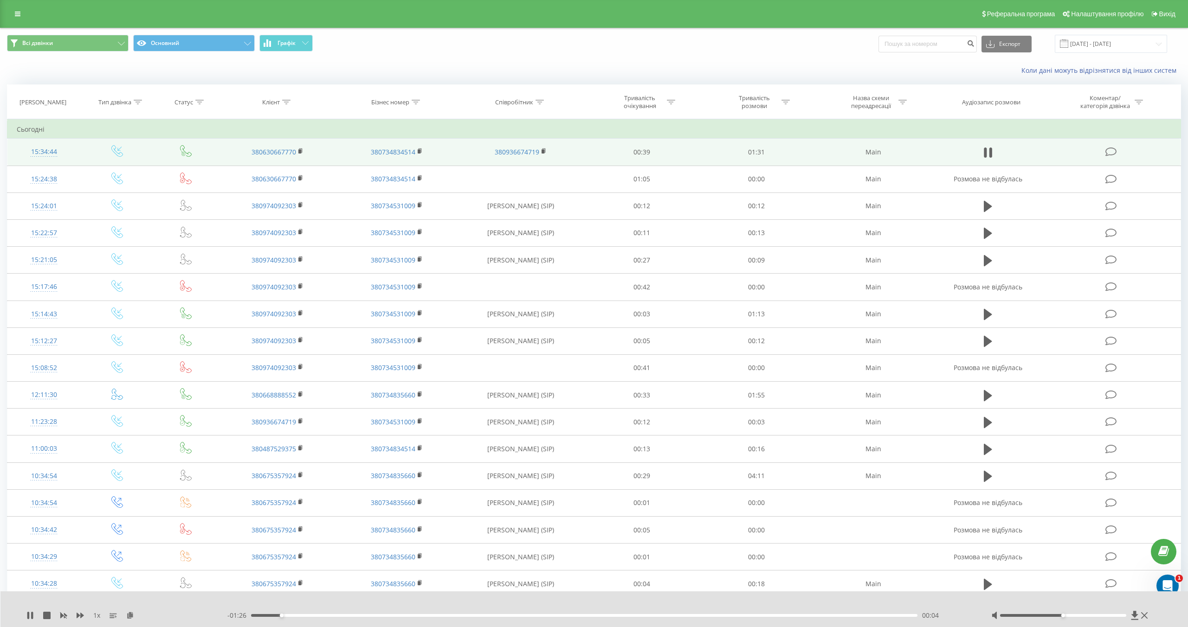
click at [1063, 606] on div "1 x - 01:26 00:04 00:04" at bounding box center [594, 610] width 1188 height 36
drag, startPoint x: 1062, startPoint y: 616, endPoint x: 1154, endPoint y: 615, distance: 92.8
click at [1154, 615] on div "1 x - 01:23 00:07 00:07" at bounding box center [594, 610] width 1188 height 36
click at [427, 600] on div at bounding box center [588, 604] width 899 height 10
click at [29, 615] on icon at bounding box center [29, 615] width 7 height 7
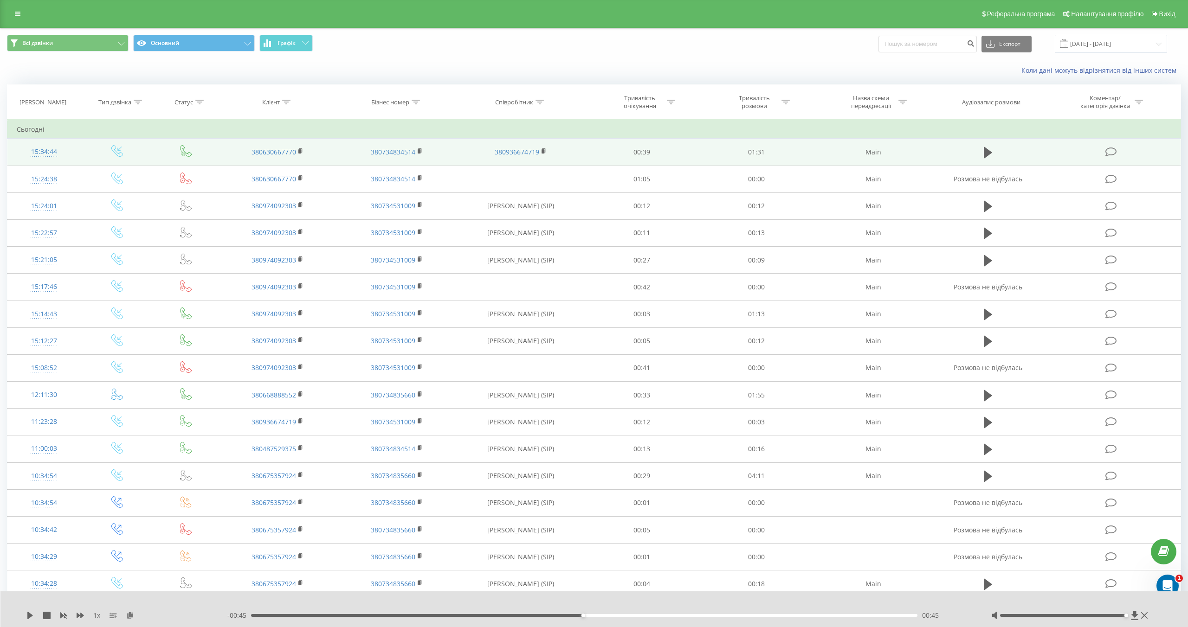
click at [503, 51] on span "Всі дзвінки Основний Графік" at bounding box center [297, 44] width 580 height 18
click at [220, 156] on td "380630667770" at bounding box center [277, 152] width 119 height 27
click at [1108, 153] on icon at bounding box center [1111, 152] width 12 height 10
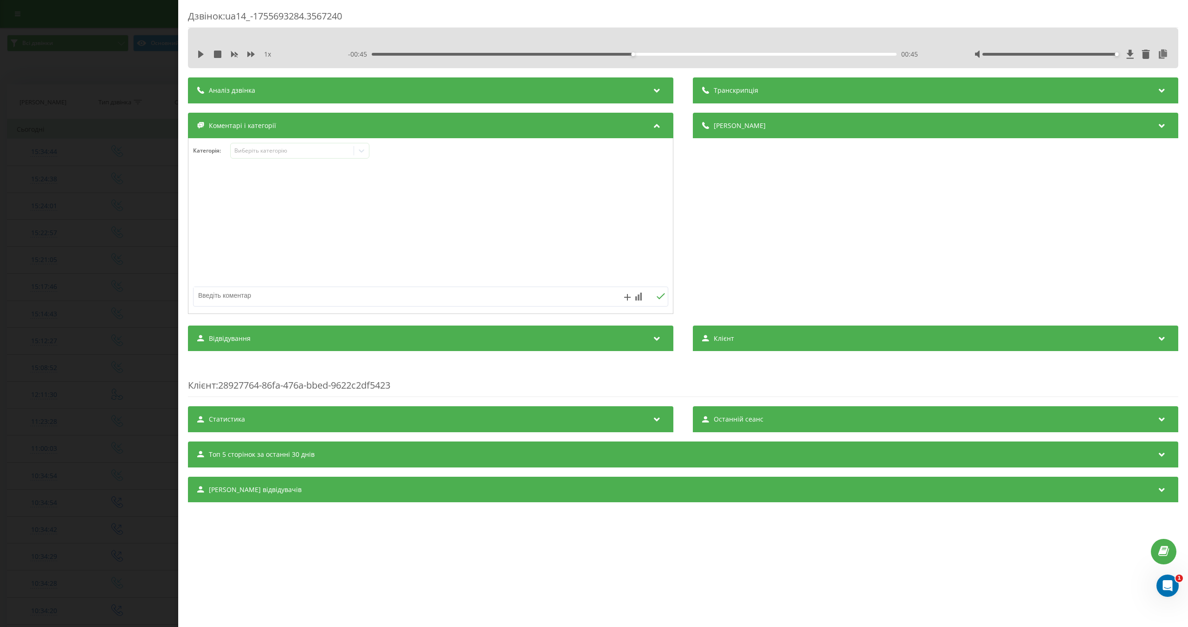
click at [319, 94] on div "Аналіз дзвінка" at bounding box center [430, 90] width 485 height 26
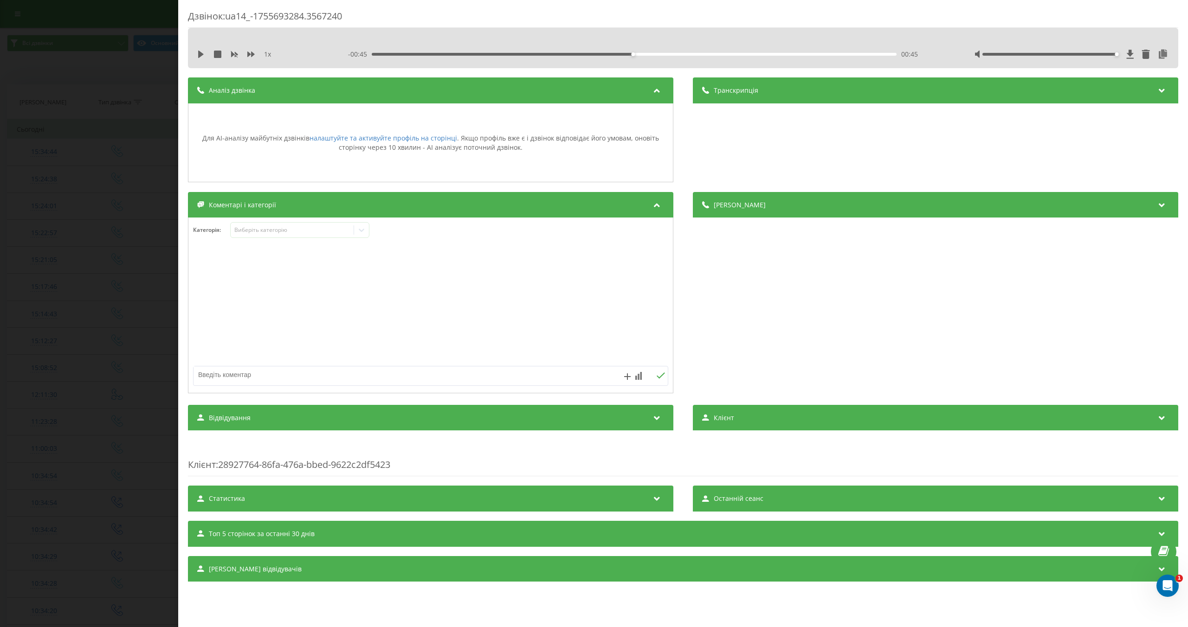
click at [98, 381] on div "Дзвінок : ua14_-1755693284.3567240 1 x - 00:45 00:45 00:45 Транскрипція Для AI-…" at bounding box center [594, 313] width 1188 height 627
